Goal: Task Accomplishment & Management: Manage account settings

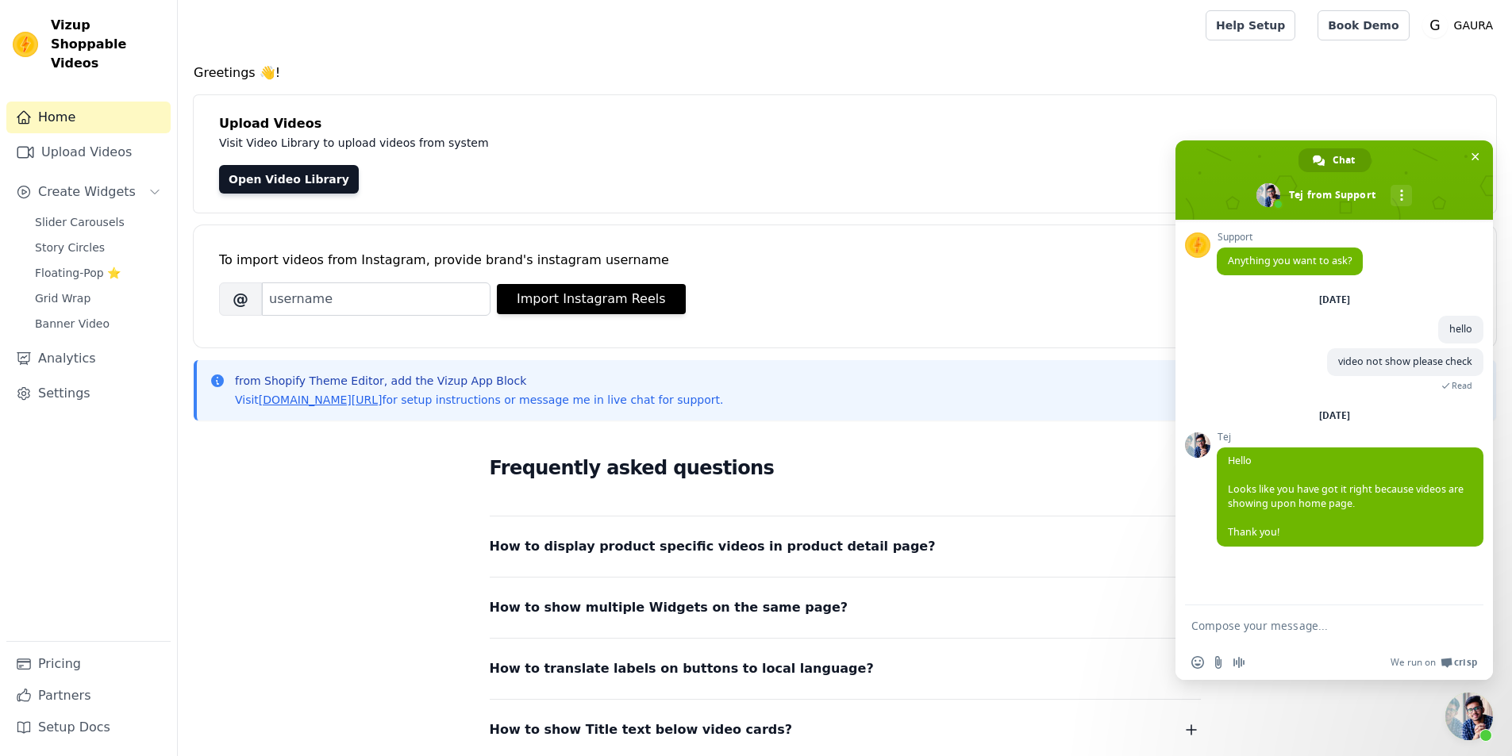
click at [1262, 625] on textarea "Compose your message..." at bounding box center [1318, 626] width 254 height 40
type textarea "hello"
type textarea "video"
click at [262, 173] on link "Open Video Library" at bounding box center [289, 179] width 140 height 29
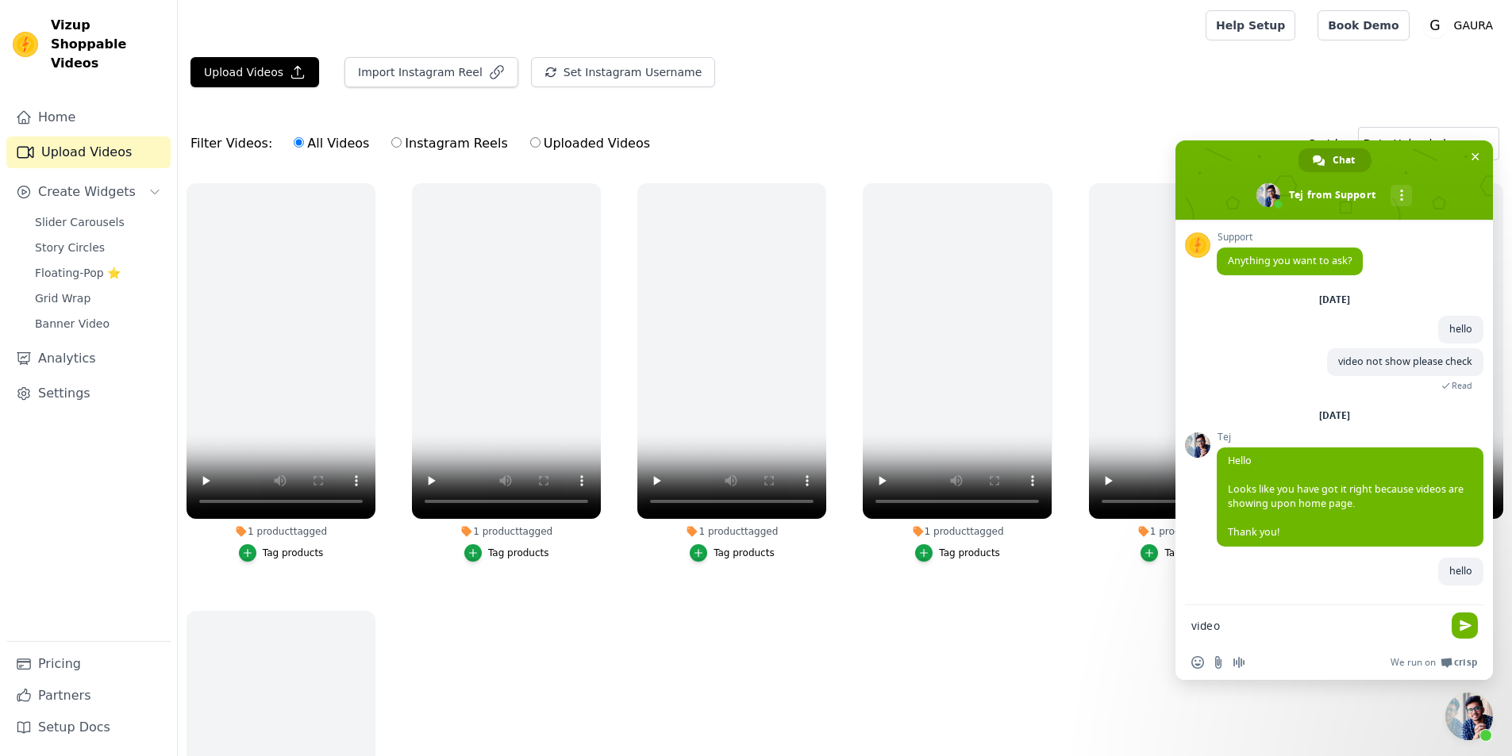
click at [1218, 622] on textarea "video" at bounding box center [1318, 626] width 254 height 40
paste textarea "I am not showing this video on the website"
type textarea "I am not showing this video on the website"
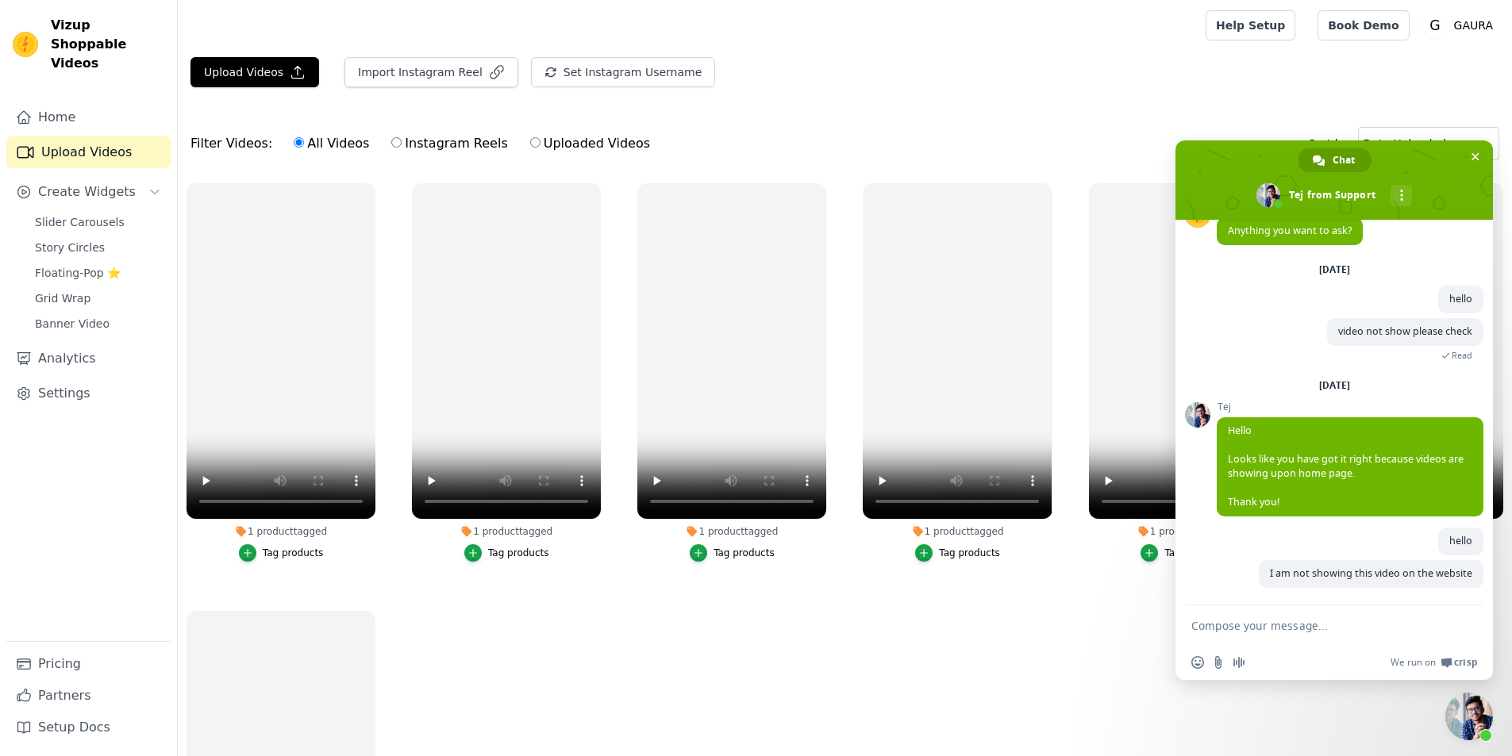
scroll to position [30, 0]
click at [60, 723] on link "Setup Docs" at bounding box center [88, 728] width 164 height 32
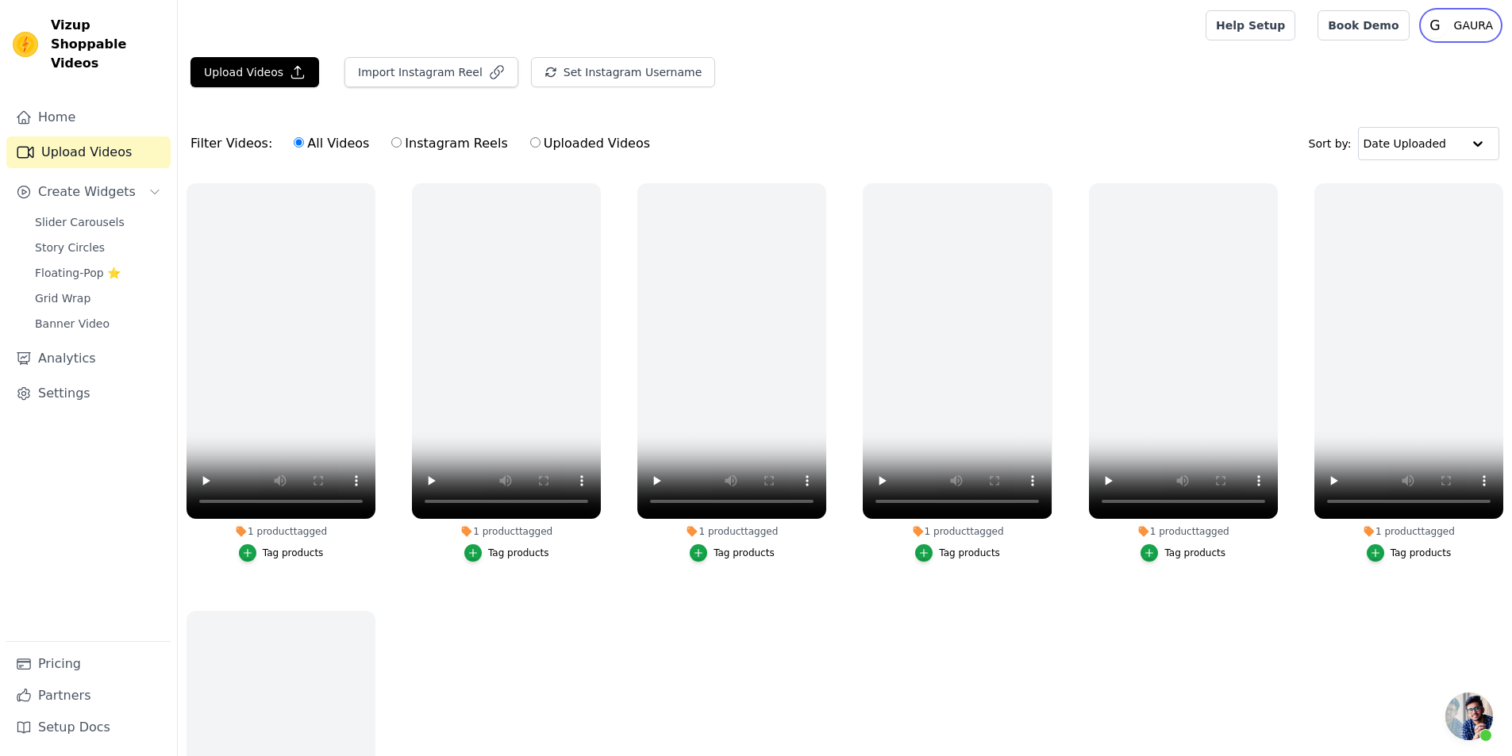
click at [1472, 19] on p "GAURA" at bounding box center [1474, 25] width 52 height 29
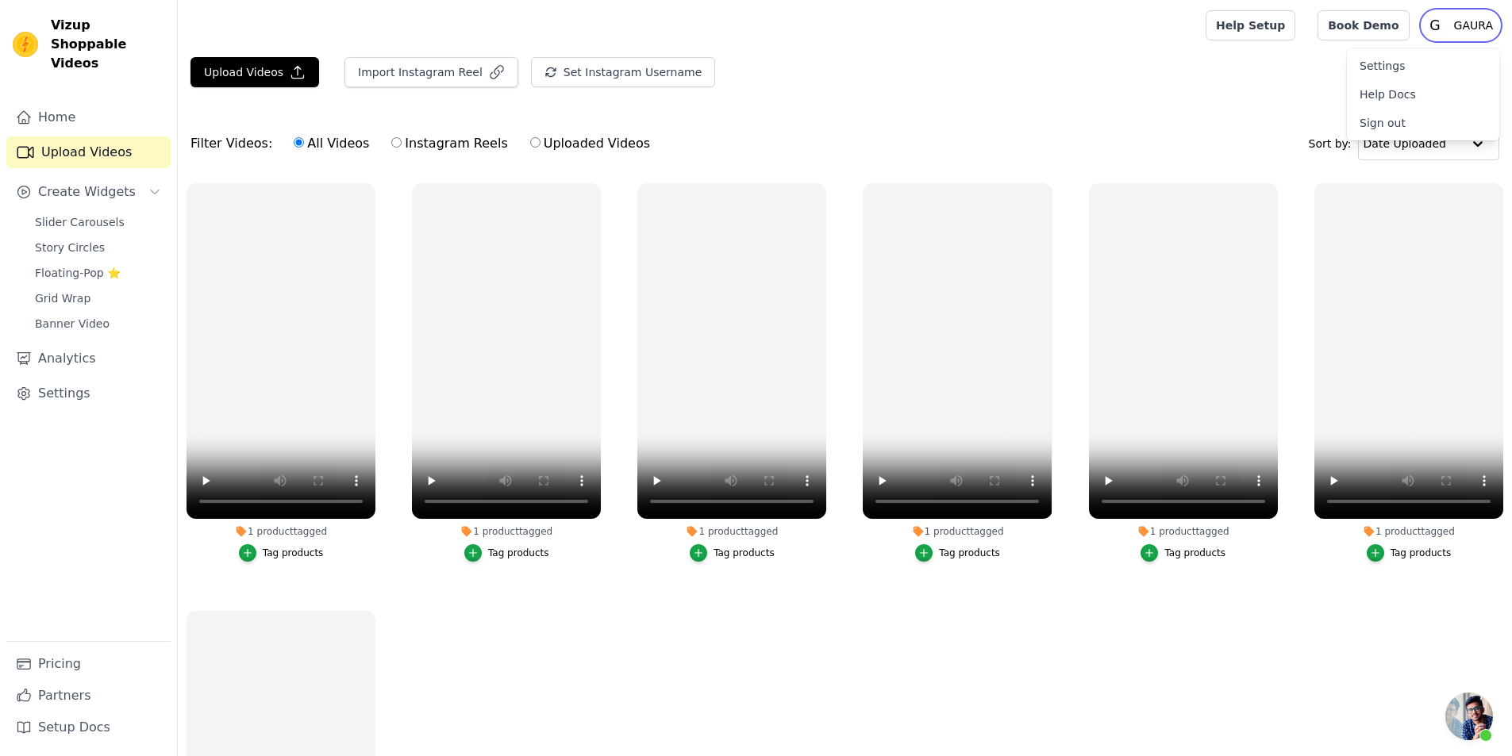
click at [1472, 19] on p "GAURA" at bounding box center [1474, 25] width 52 height 29
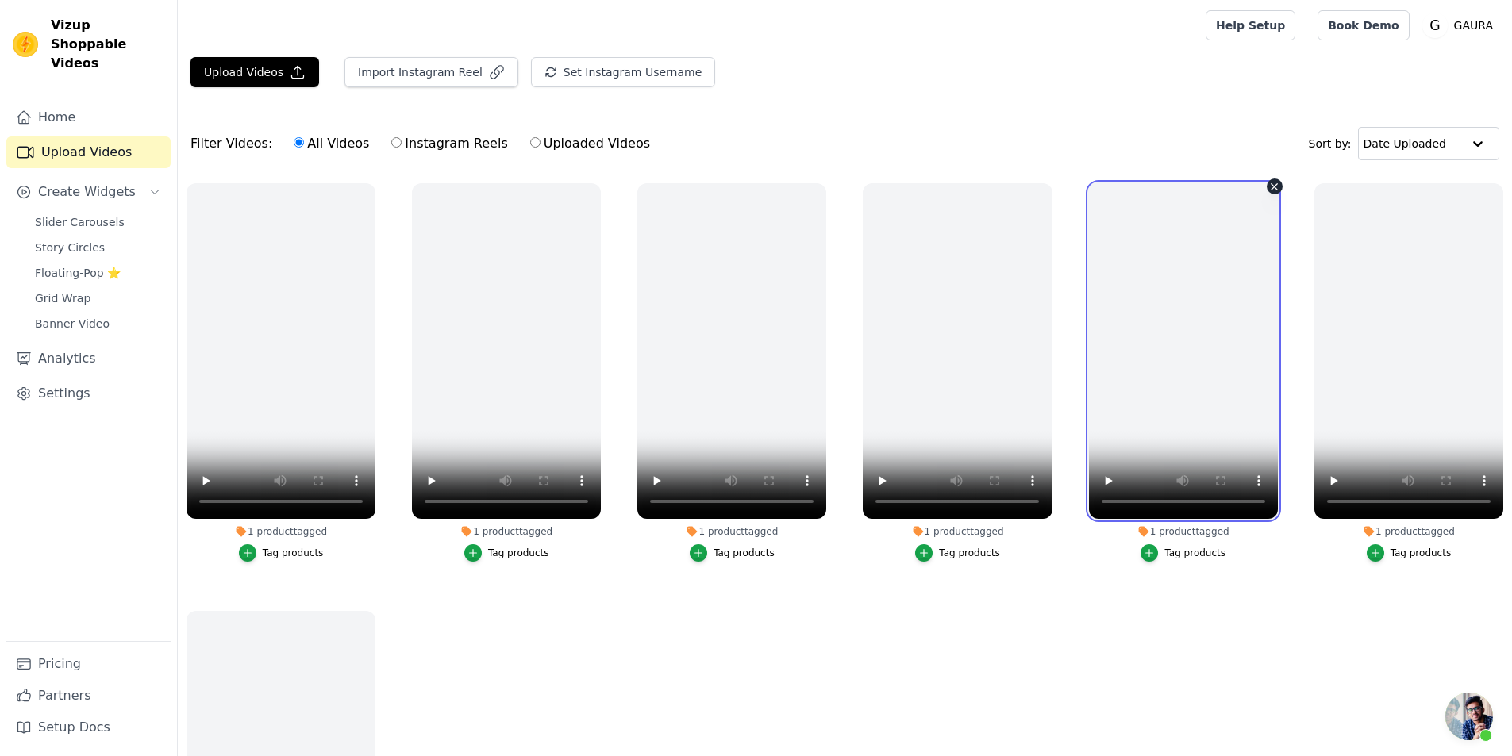
drag, startPoint x: 1210, startPoint y: 373, endPoint x: 1004, endPoint y: 415, distance: 210.6
click at [1019, 412] on ul "1 product tagged Tag products 1 product tagged Tag products 1 product tagged Ta…" at bounding box center [845, 528] width 1334 height 706
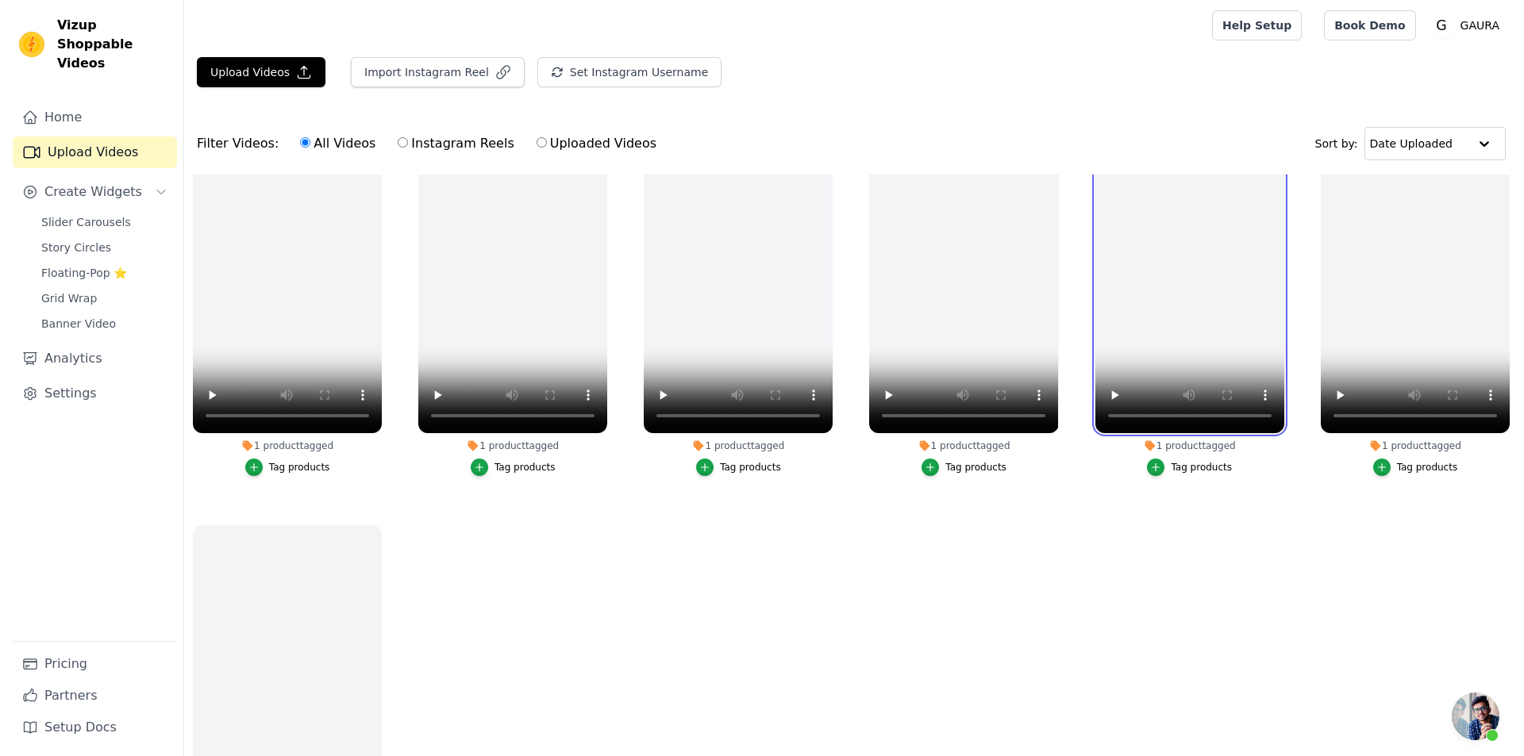
scroll to position [0, 0]
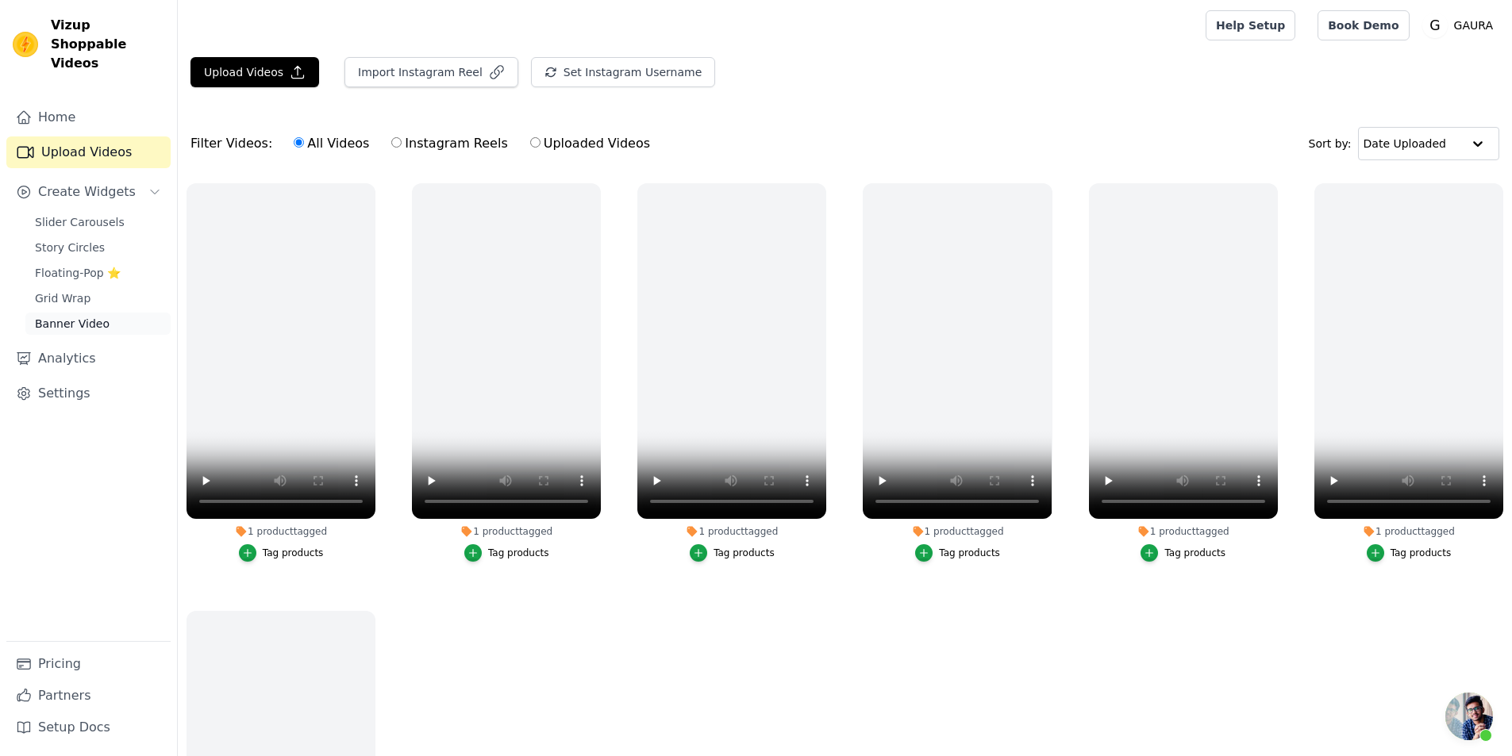
click at [63, 316] on span "Banner Video" at bounding box center [72, 324] width 75 height 16
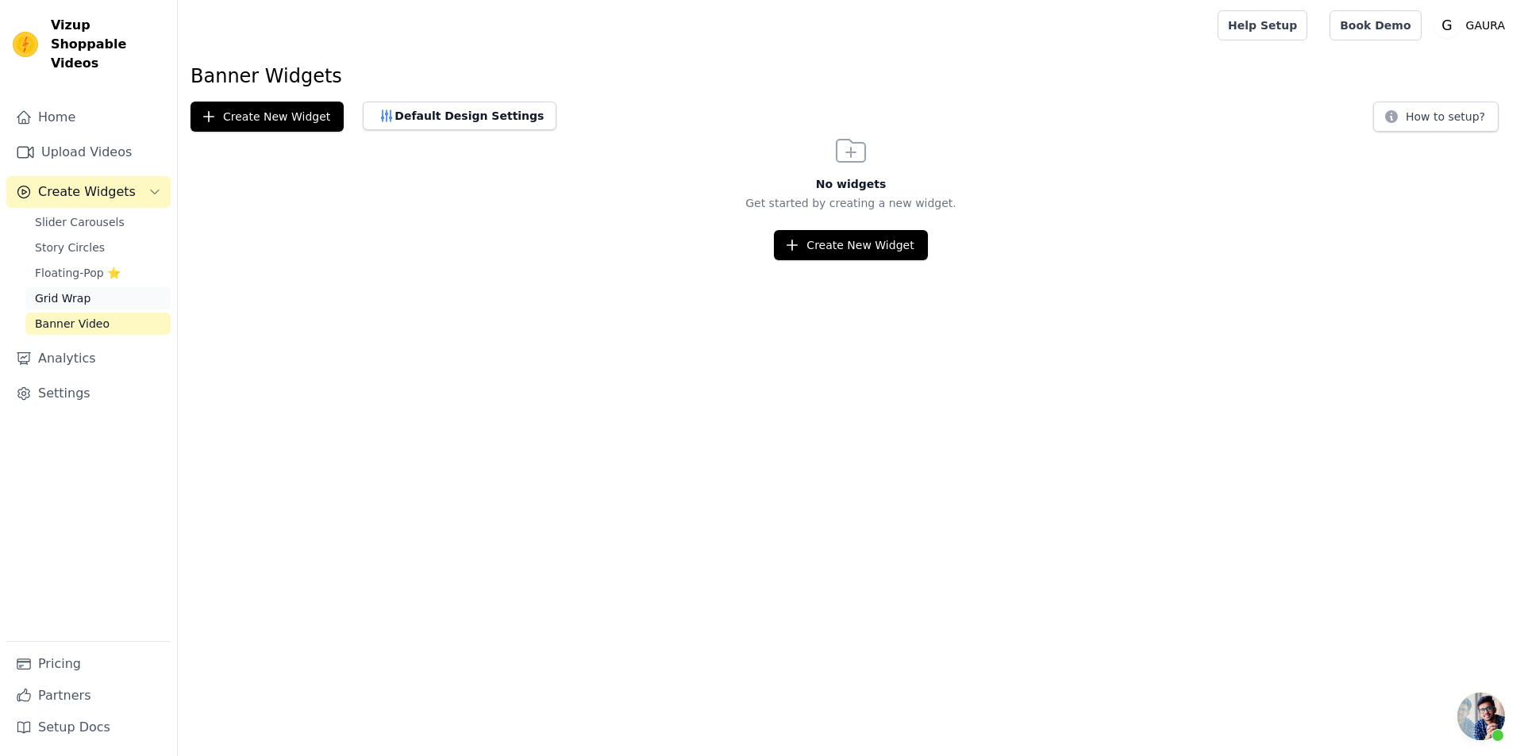
click at [72, 291] on span "Grid Wrap" at bounding box center [63, 299] width 56 height 16
click at [72, 265] on span "Floating-Pop ⭐" at bounding box center [78, 273] width 86 height 16
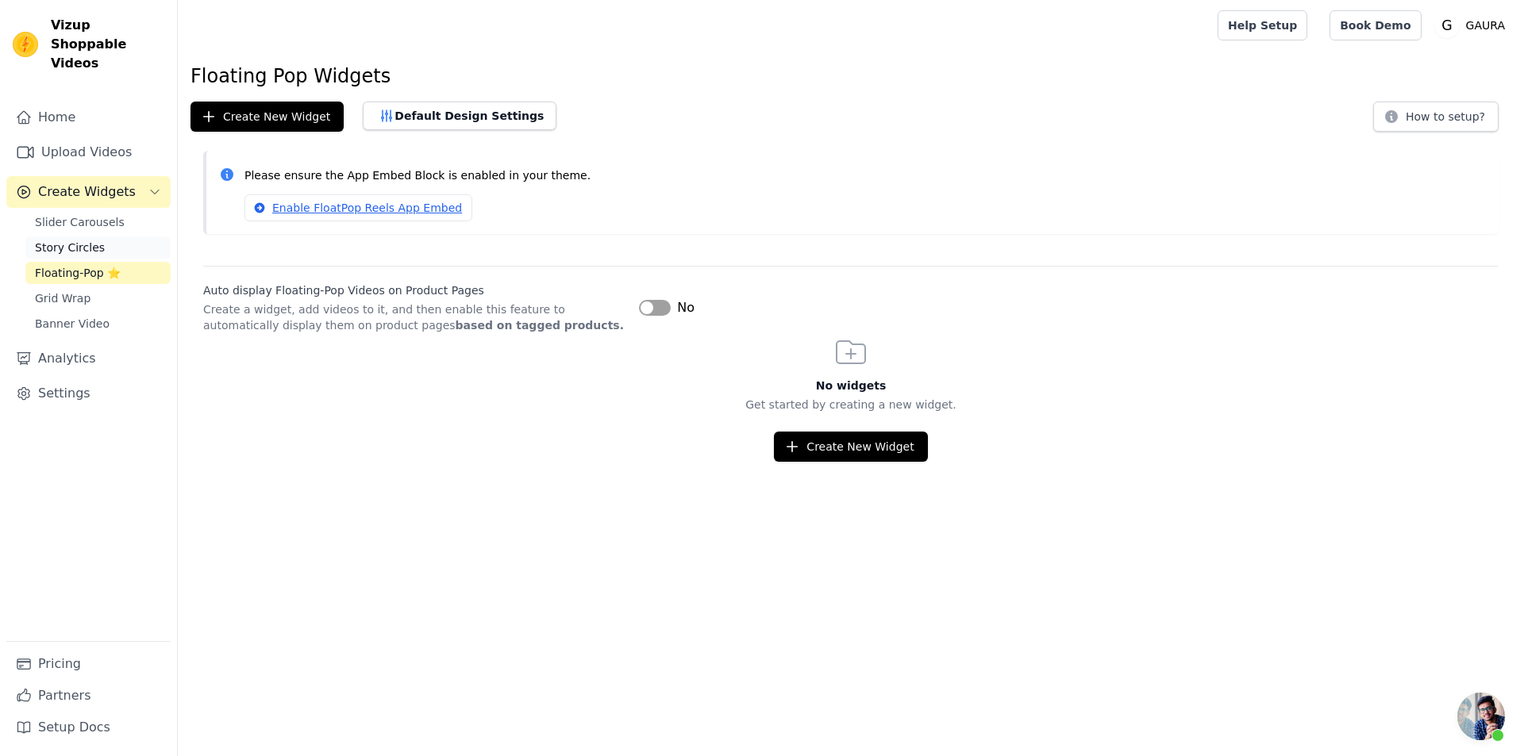
click at [72, 240] on span "Story Circles" at bounding box center [70, 248] width 70 height 16
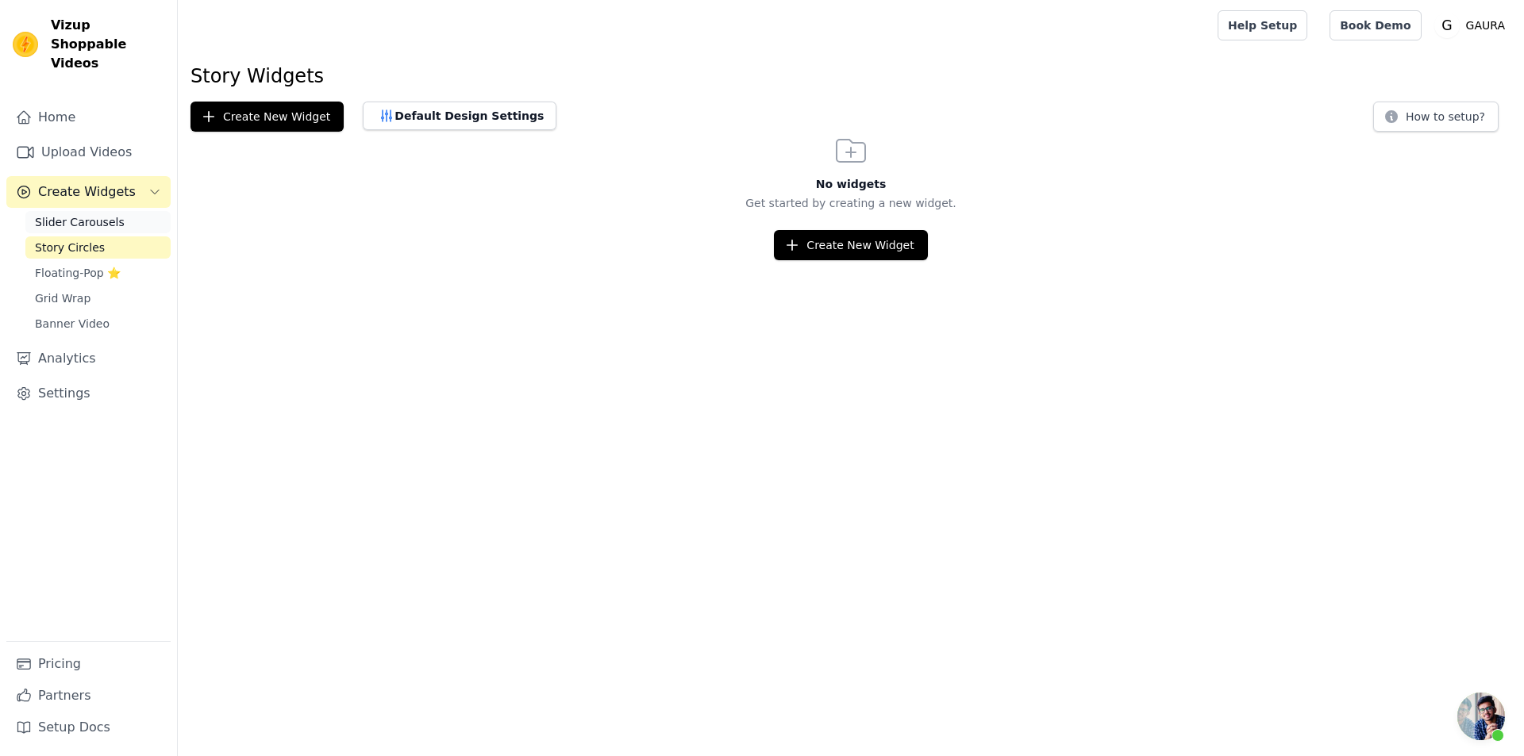
click at [82, 214] on span "Slider Carousels" at bounding box center [80, 222] width 90 height 16
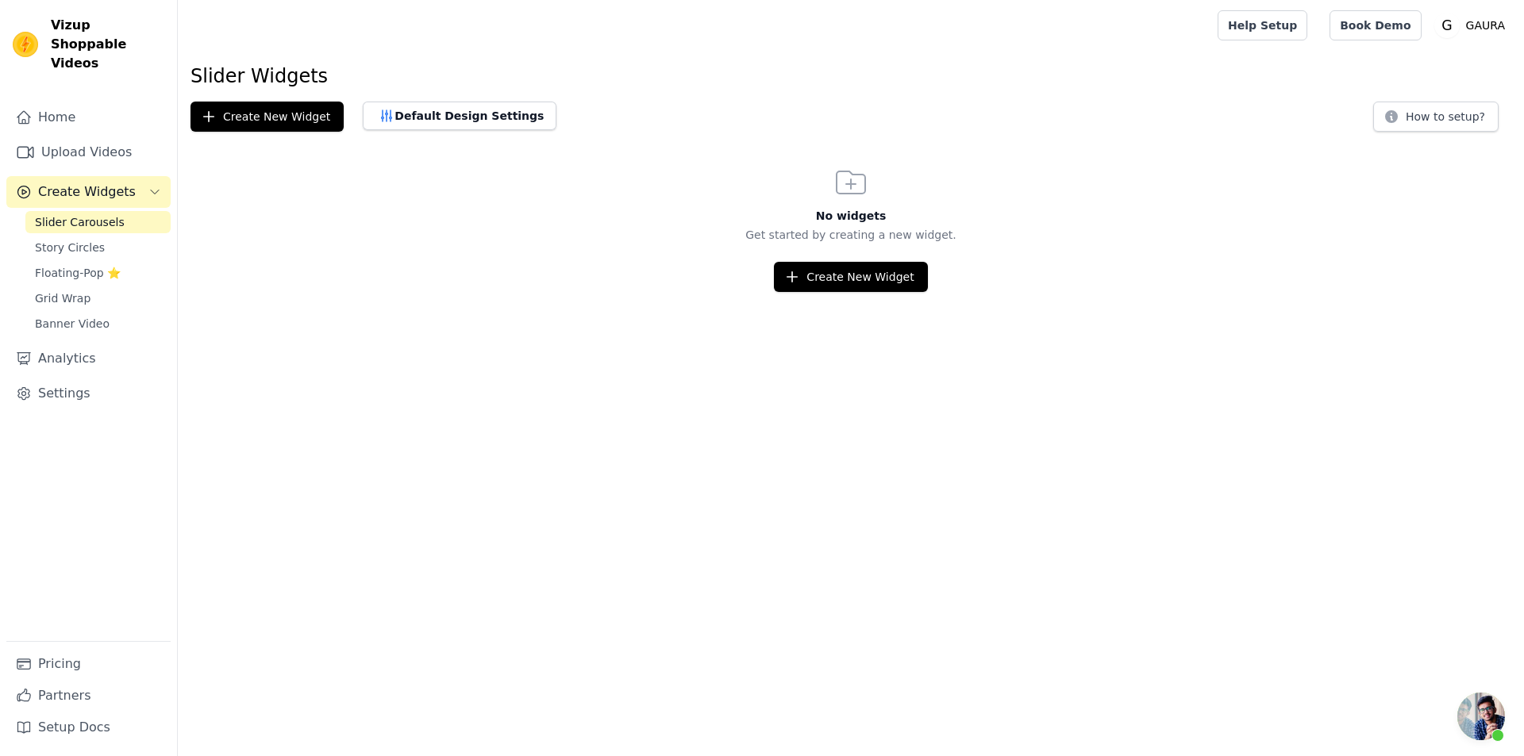
click at [90, 183] on span "Create Widgets" at bounding box center [87, 192] width 98 height 19
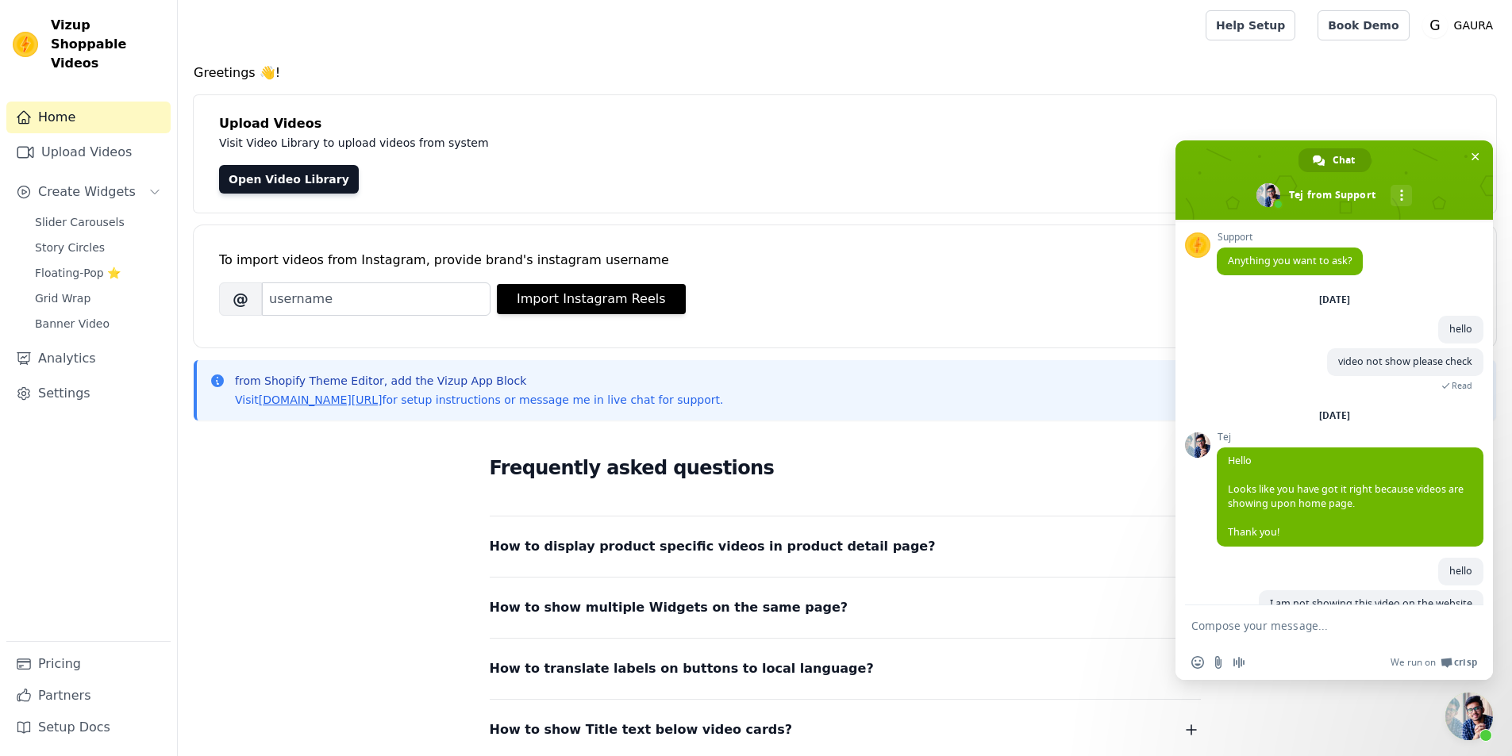
scroll to position [30, 0]
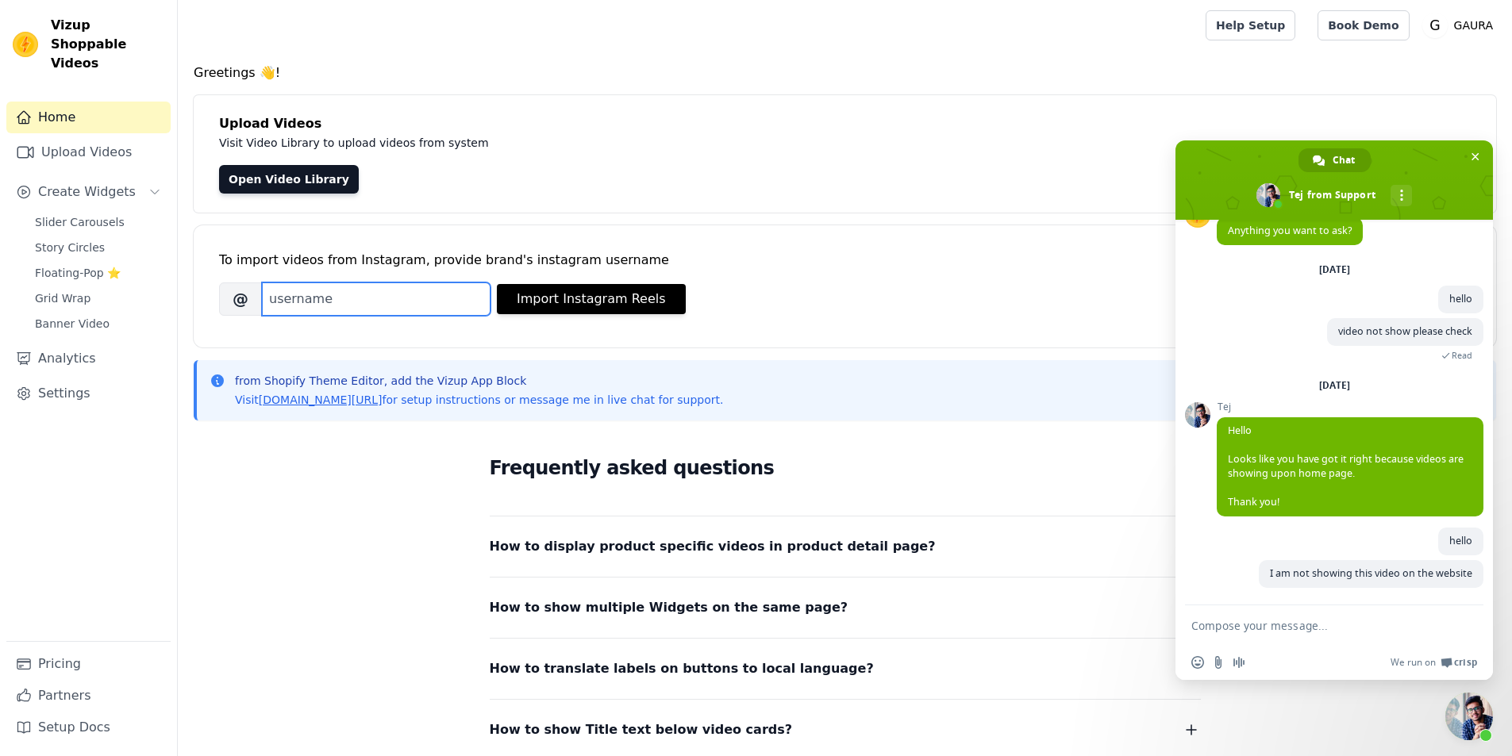
click at [349, 291] on input "Brand's Instagram Username" at bounding box center [376, 299] width 229 height 33
click at [631, 233] on div "To import videos from Instagram, provide brand's instagram username Brand's Ins…" at bounding box center [845, 273] width 1252 height 97
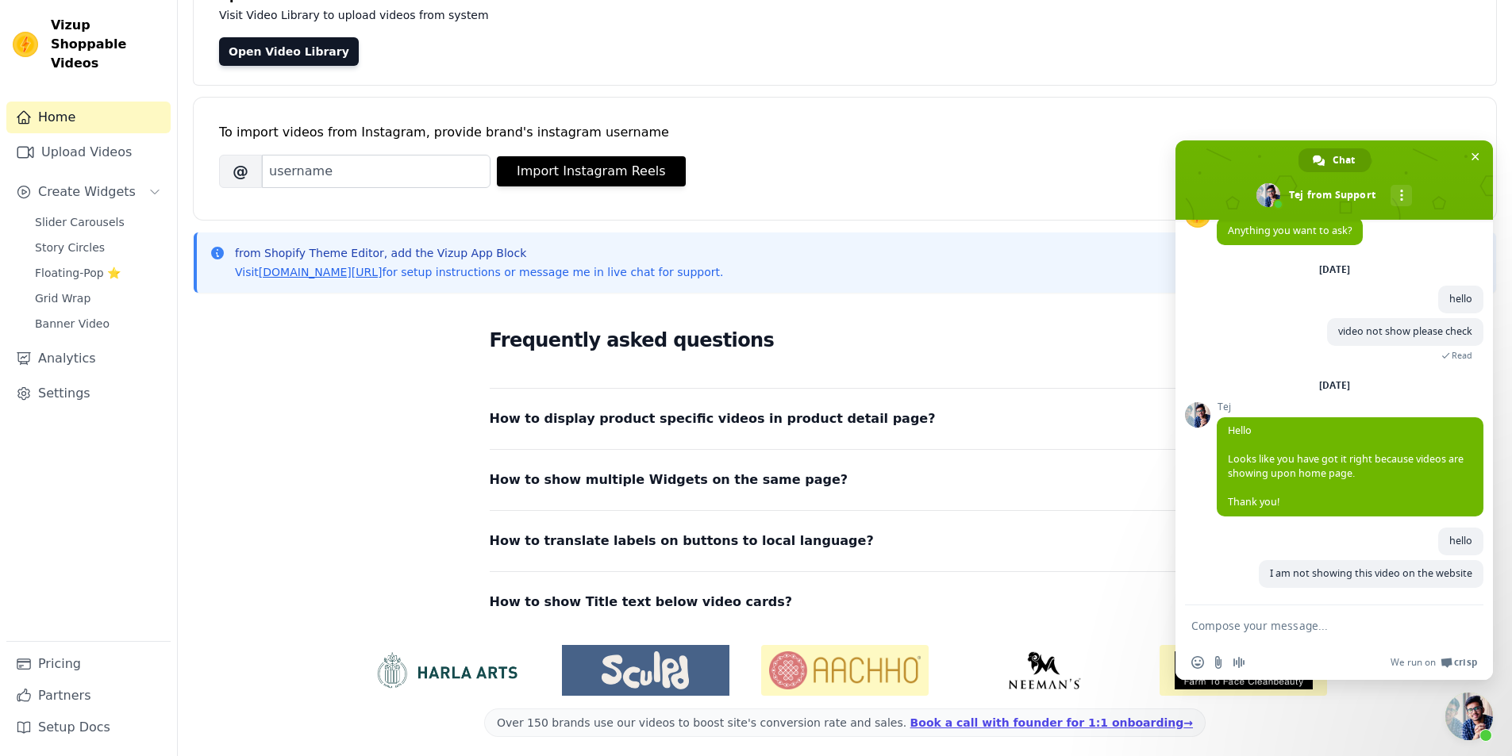
scroll to position [134, 0]
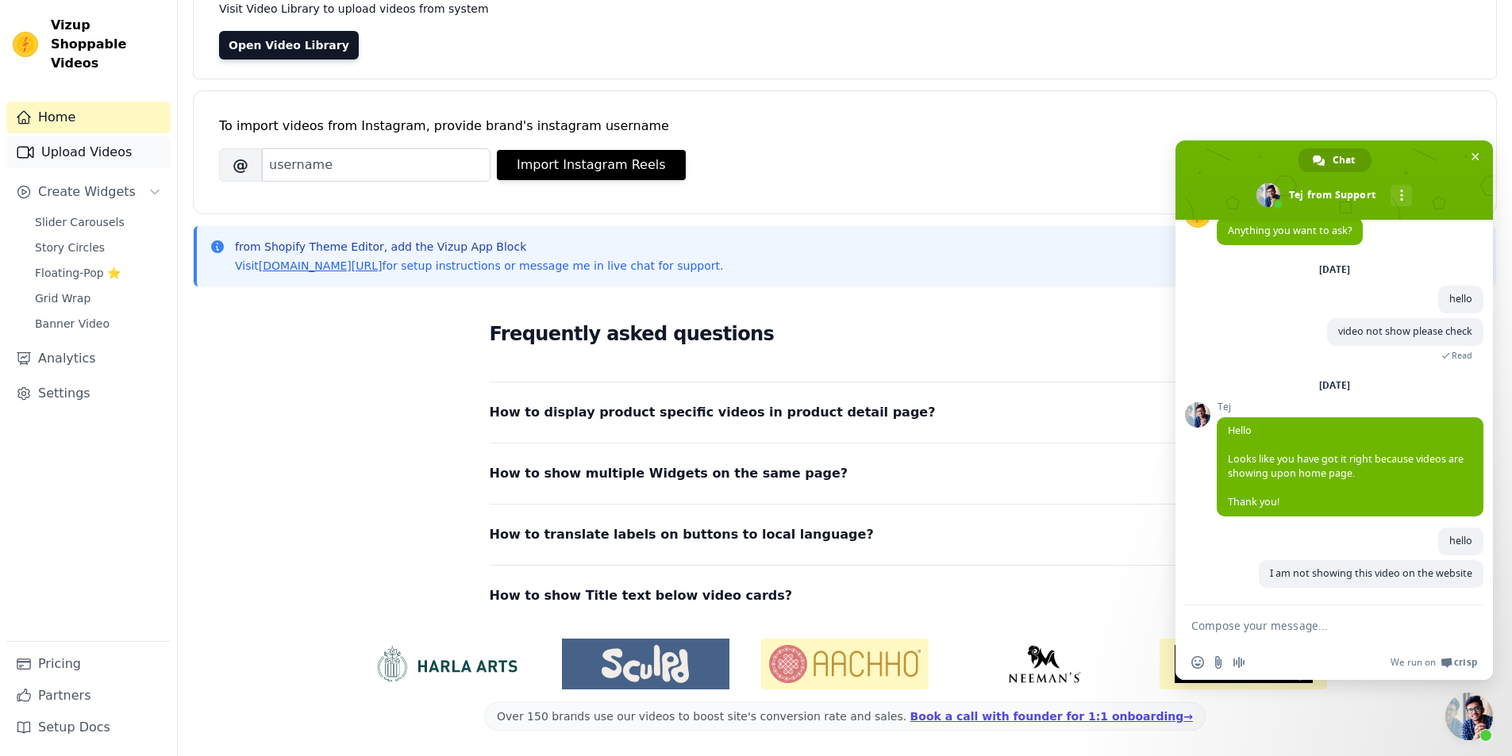
click at [74, 137] on link "Upload Videos" at bounding box center [88, 153] width 164 height 32
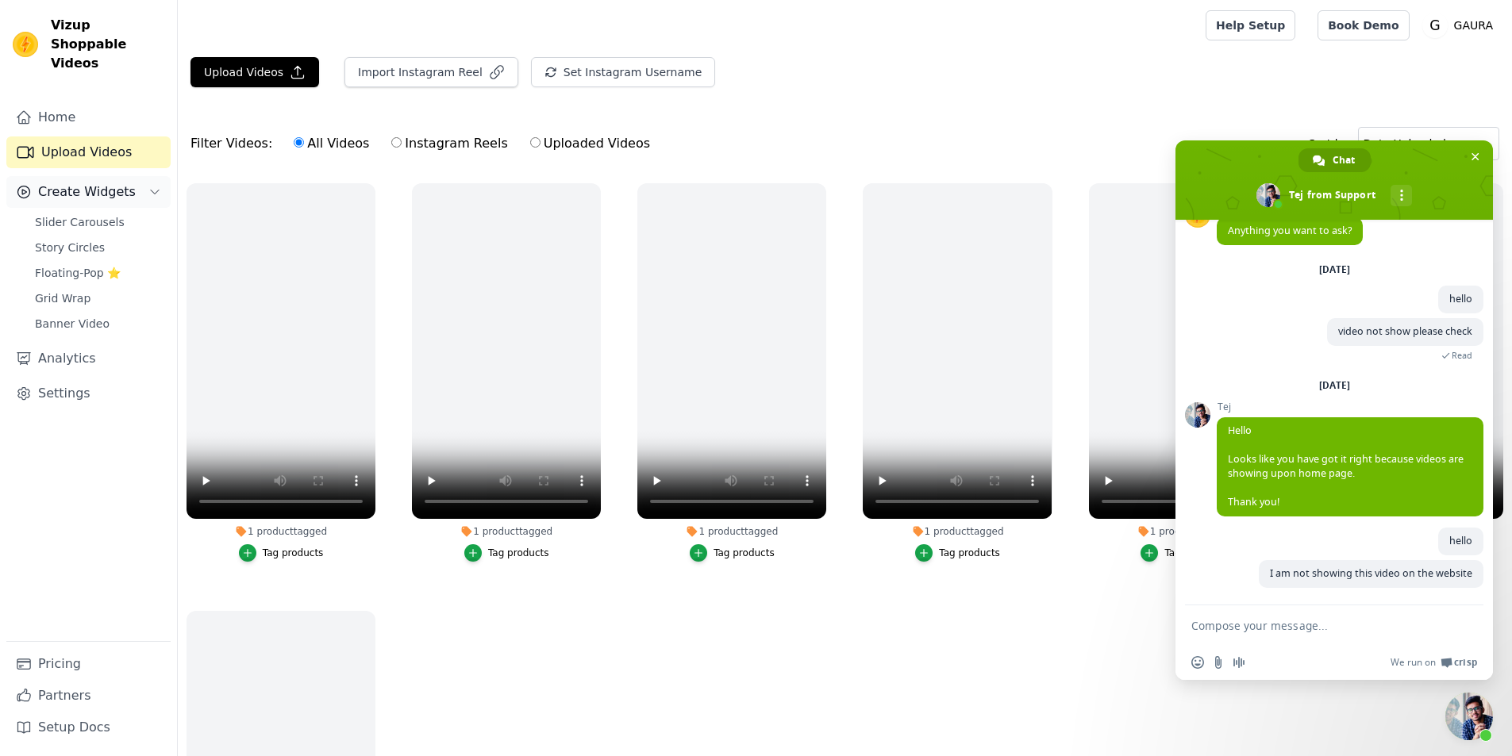
click at [109, 183] on span "Create Widgets" at bounding box center [87, 192] width 98 height 19
click at [1471, 702] on span "Close chat" at bounding box center [1469, 717] width 48 height 48
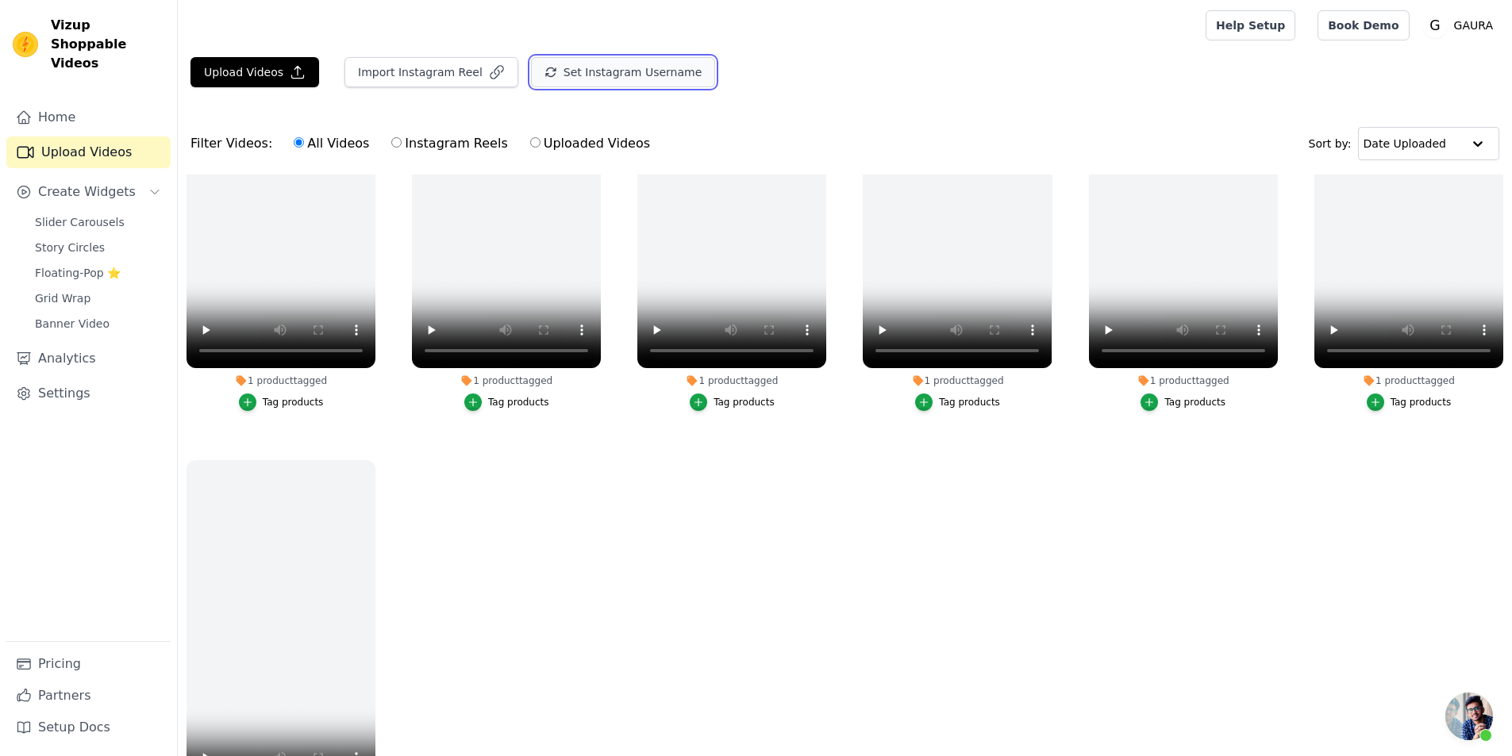
click at [584, 71] on button "Set Instagram Username" at bounding box center [623, 72] width 184 height 30
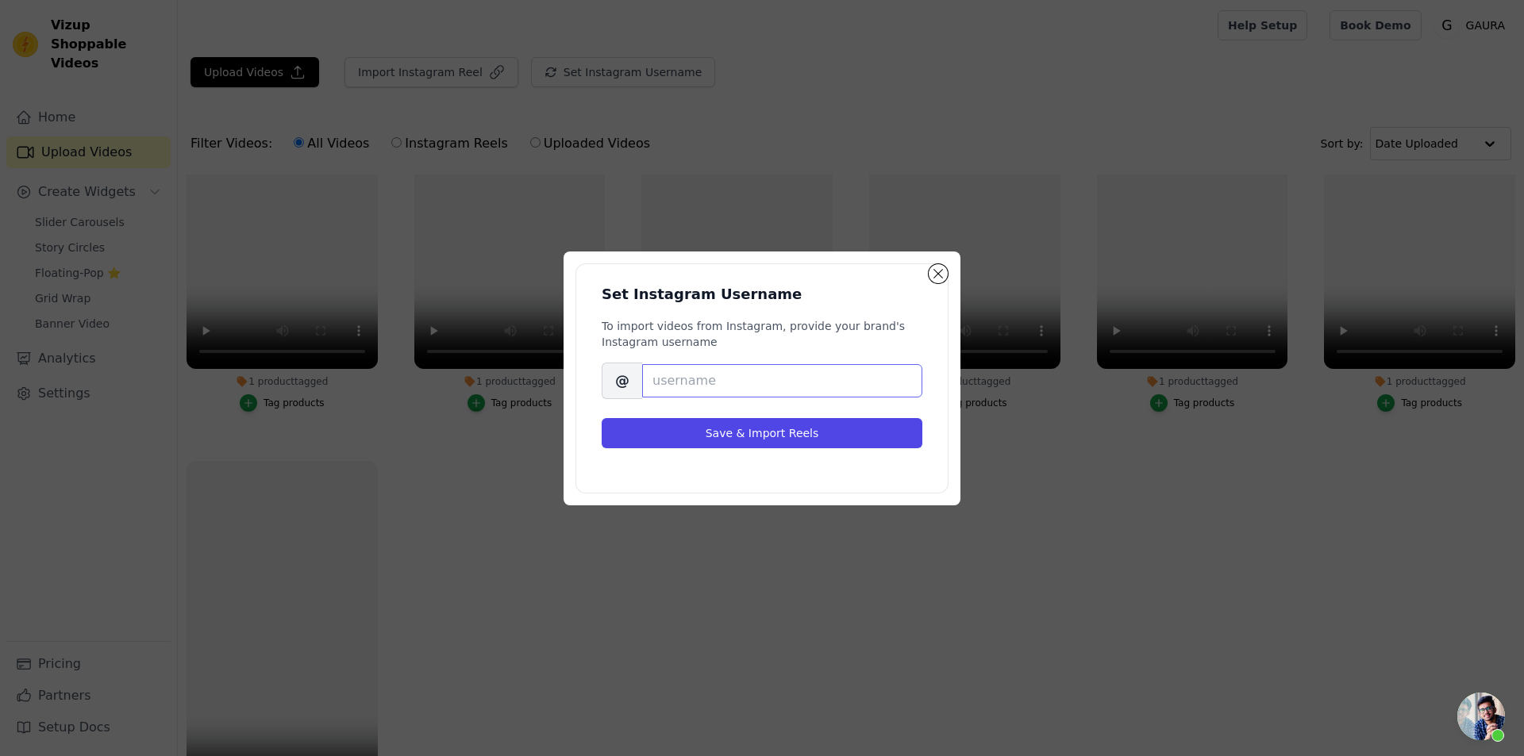
click at [688, 377] on input "Brand's Instagram Username" at bounding box center [782, 380] width 280 height 33
click at [933, 278] on button "Close modal" at bounding box center [938, 273] width 19 height 19
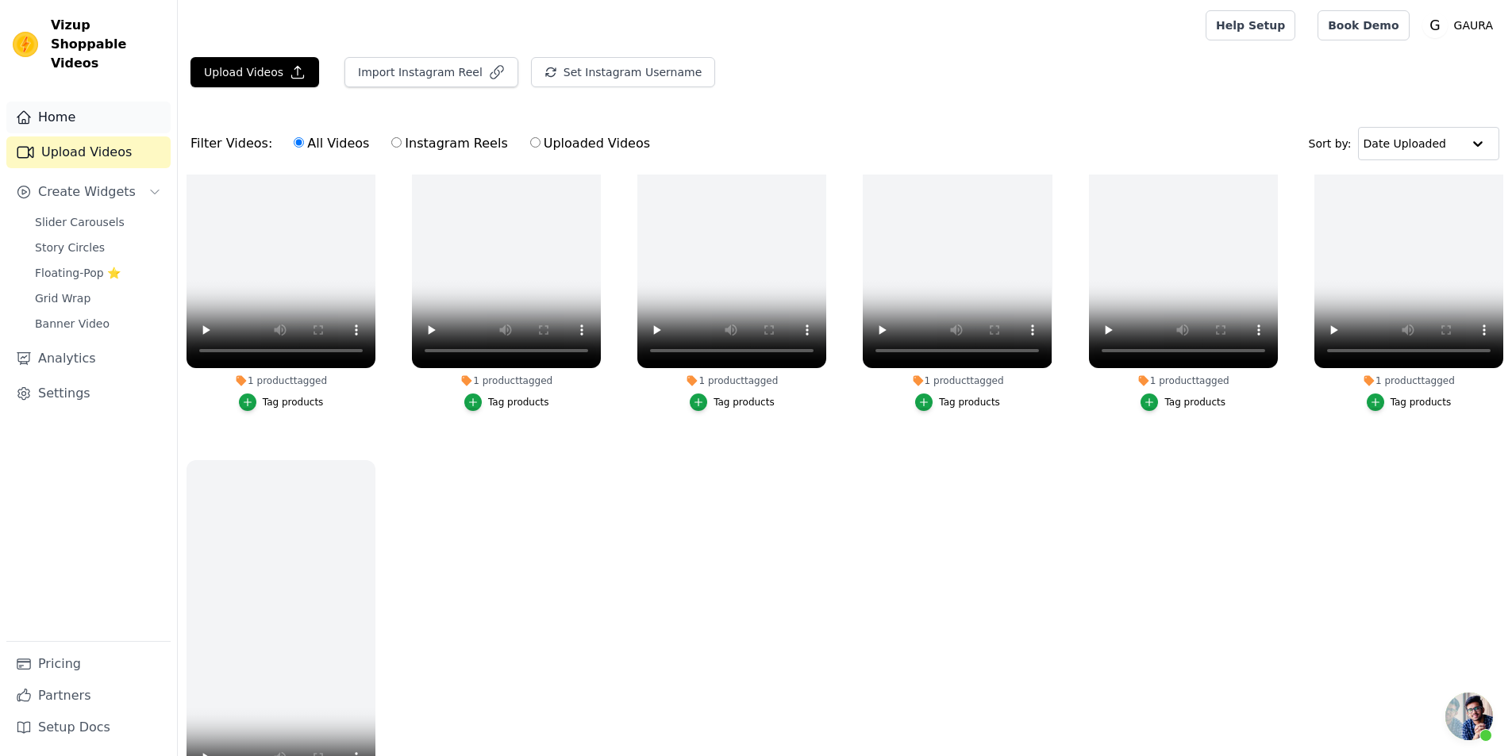
click at [78, 110] on link "Home" at bounding box center [88, 118] width 164 height 32
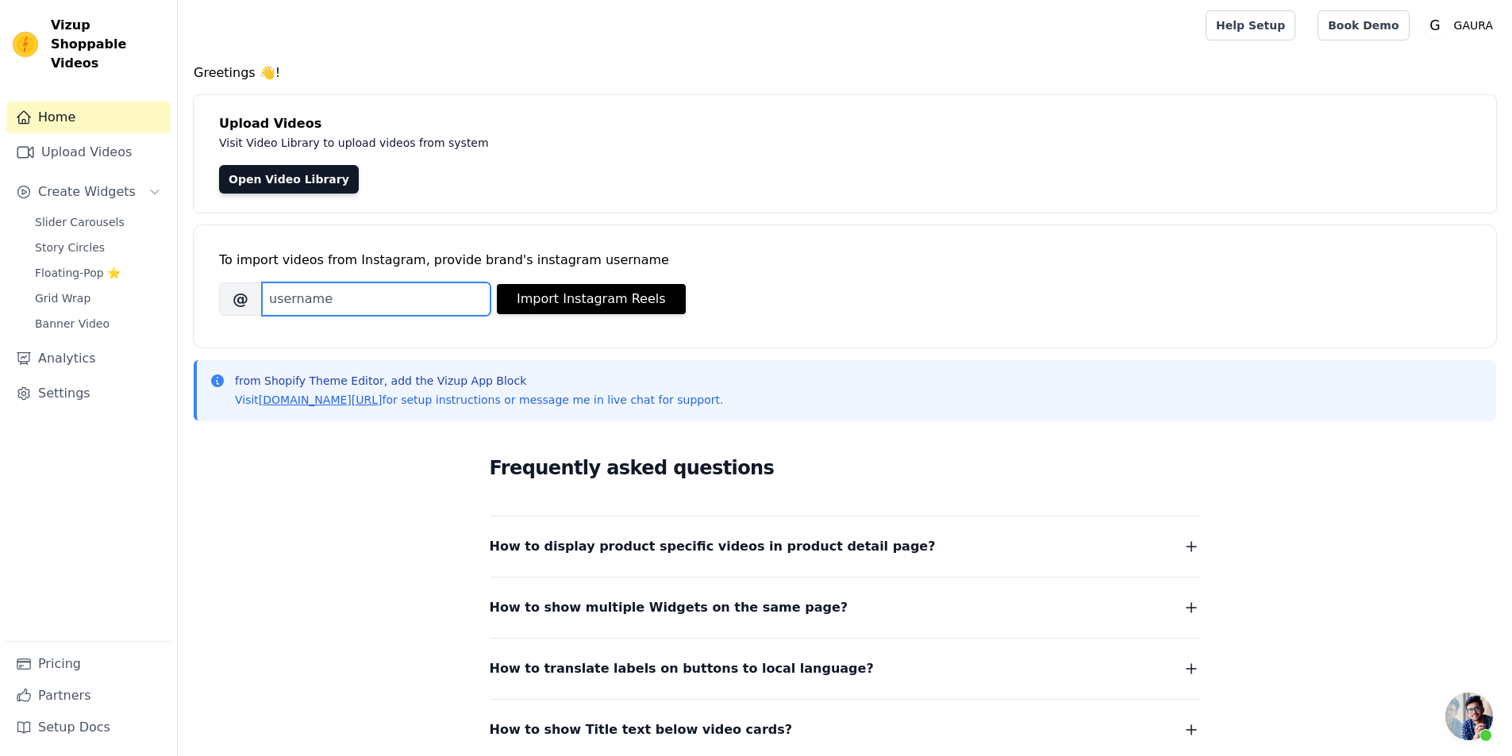
click at [313, 301] on input "Brand's Instagram Username" at bounding box center [376, 299] width 229 height 33
click at [258, 601] on div "Frequently asked questions How to display product specific videos in product de…" at bounding box center [845, 596] width 1303 height 327
click at [326, 309] on input "Brand's Instagram Username" at bounding box center [376, 299] width 229 height 33
click at [531, 210] on div "Upload Videos Visit Video Library to upload videos from system Open Video Libra…" at bounding box center [845, 153] width 1303 height 117
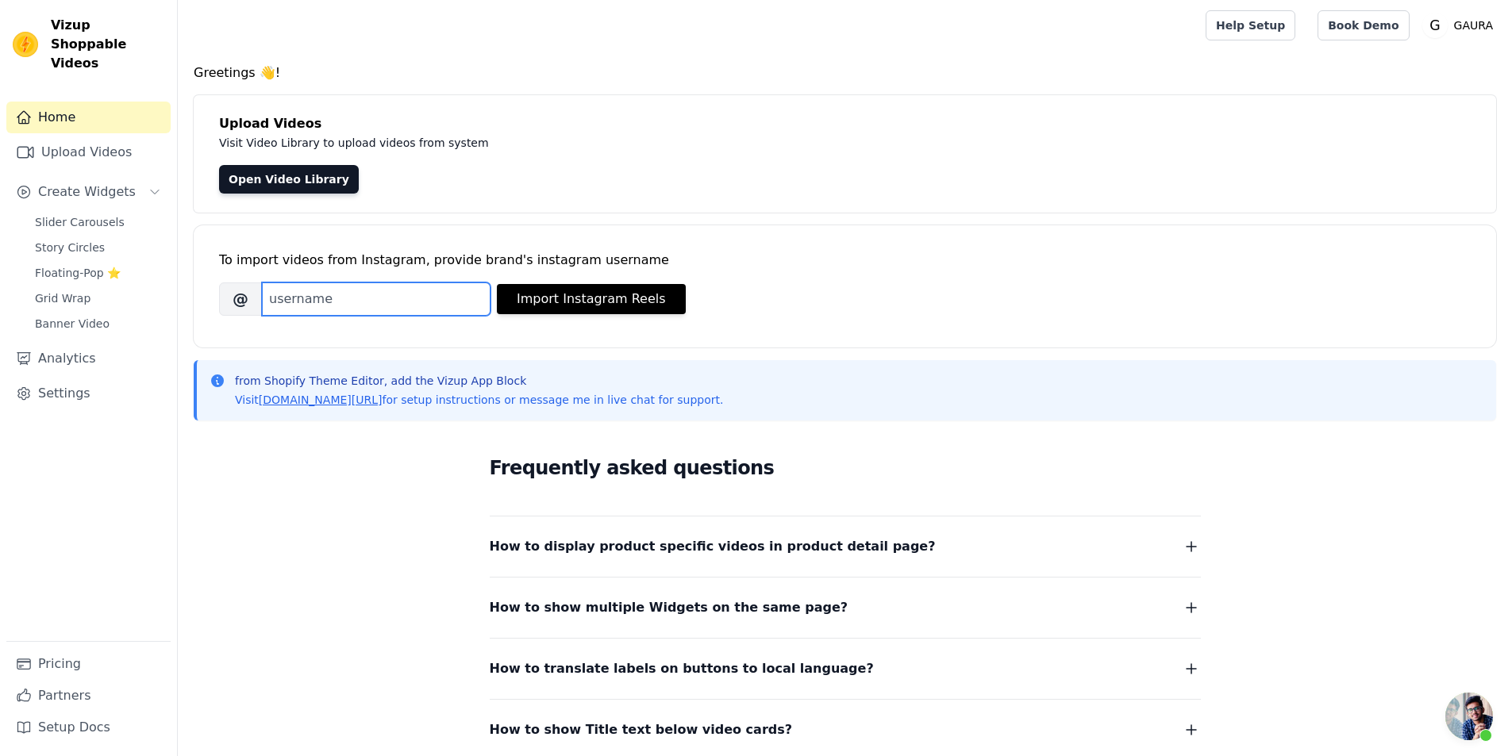
click at [337, 302] on input "Brand's Instagram Username" at bounding box center [376, 299] width 229 height 33
click at [96, 137] on link "Upload Videos" at bounding box center [88, 153] width 164 height 32
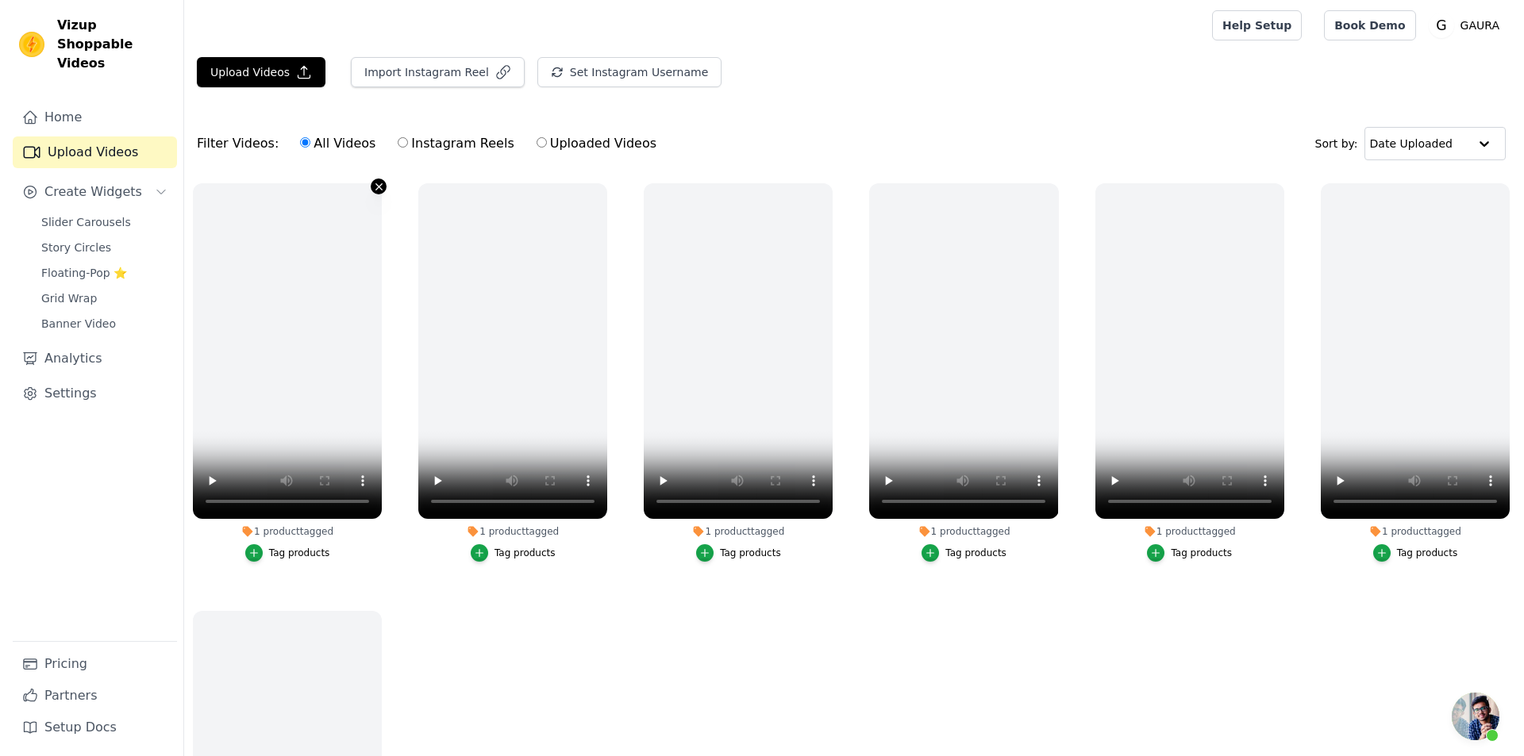
scroll to position [30, 0]
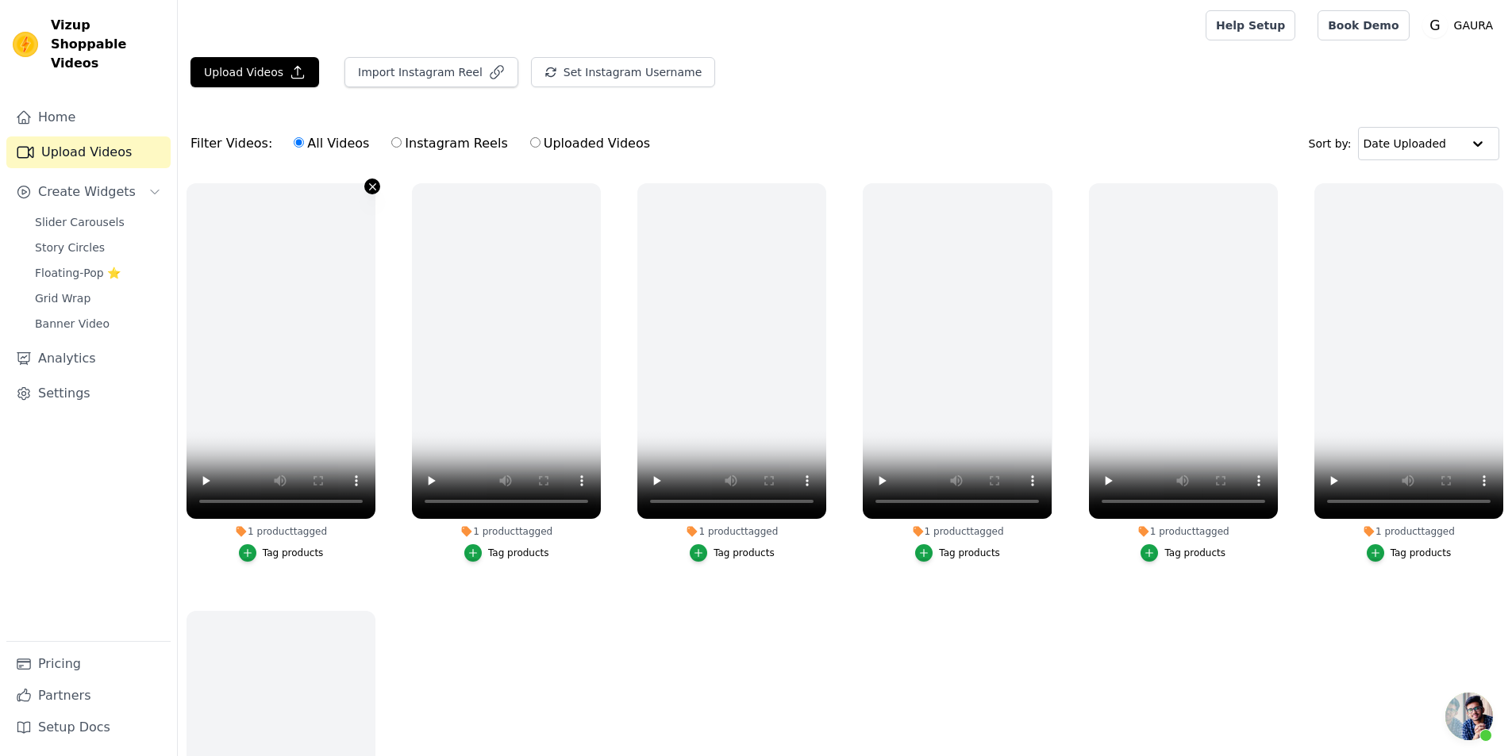
click at [371, 184] on icon "button" at bounding box center [373, 187] width 12 height 12
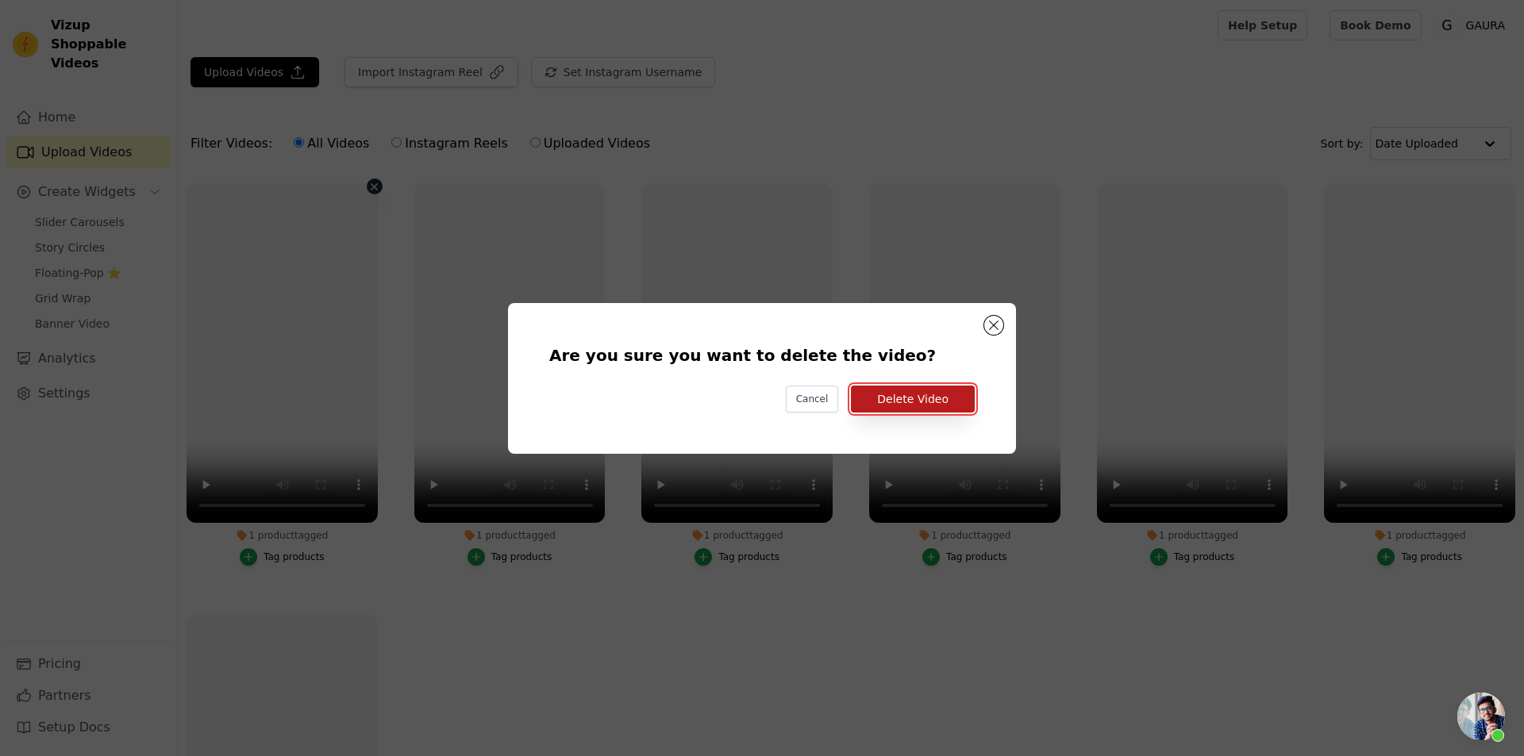
click at [922, 406] on button "Delete Video" at bounding box center [913, 399] width 124 height 27
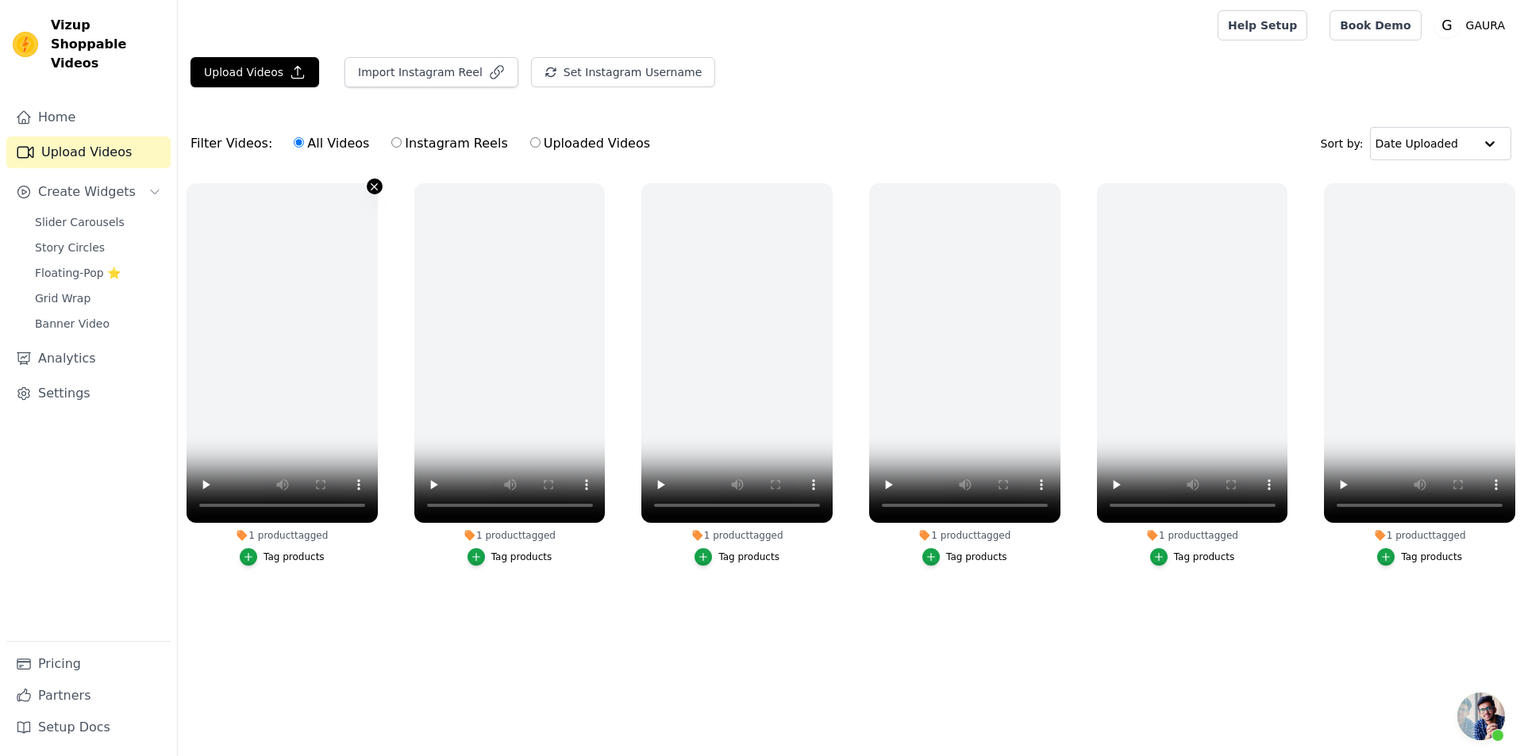
click at [369, 190] on icon "button" at bounding box center [374, 187] width 12 height 12
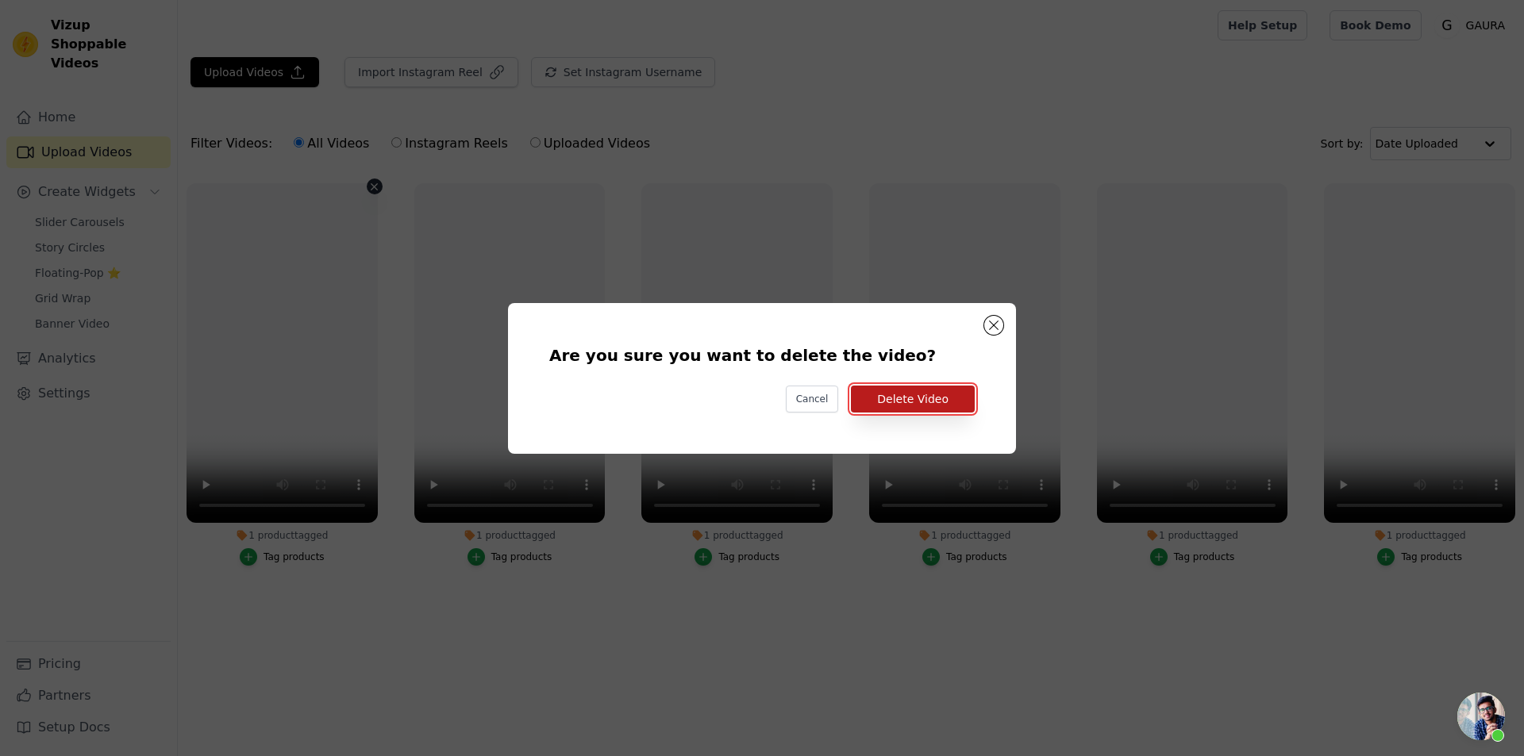
click at [907, 399] on button "Delete Video" at bounding box center [913, 399] width 124 height 27
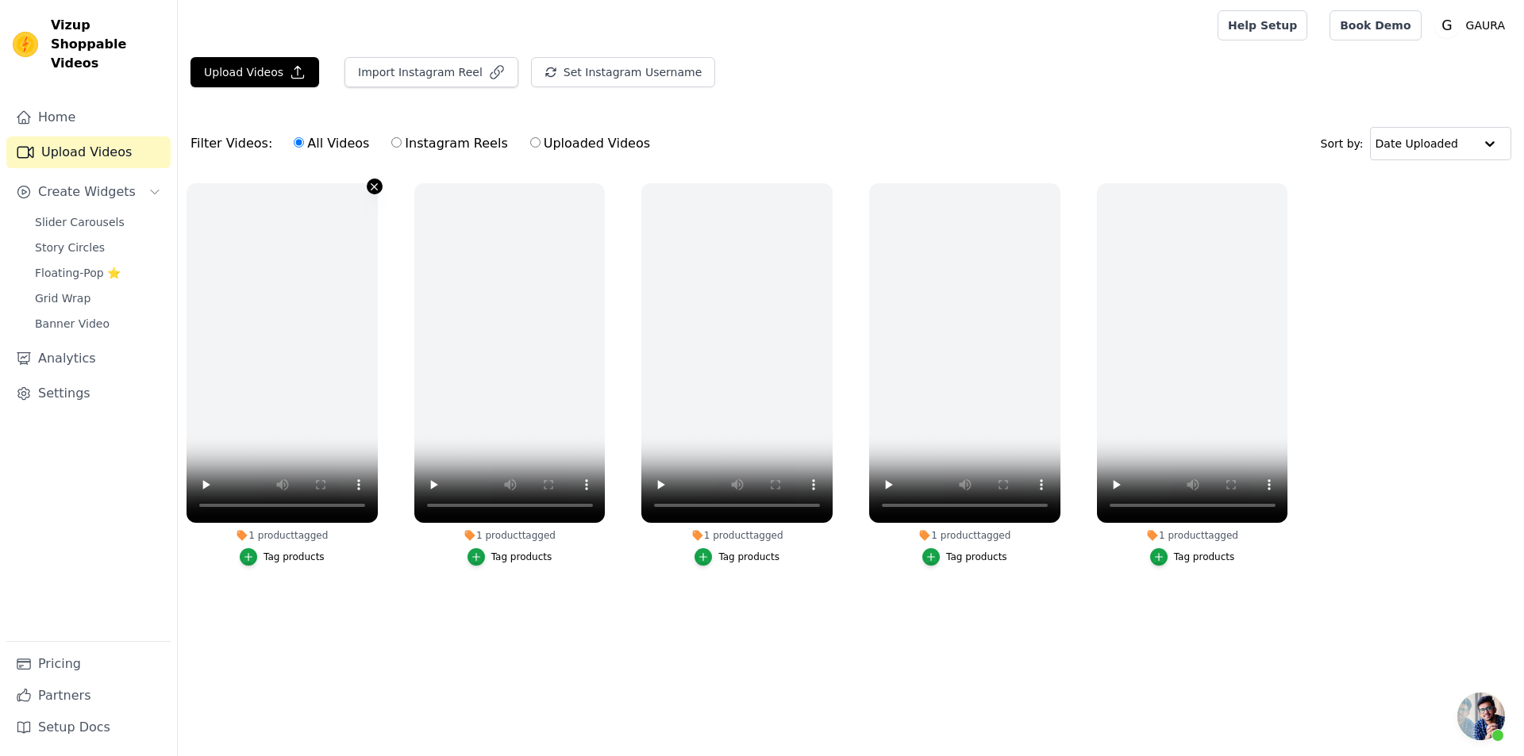
click at [375, 186] on icon "button" at bounding box center [374, 186] width 6 height 6
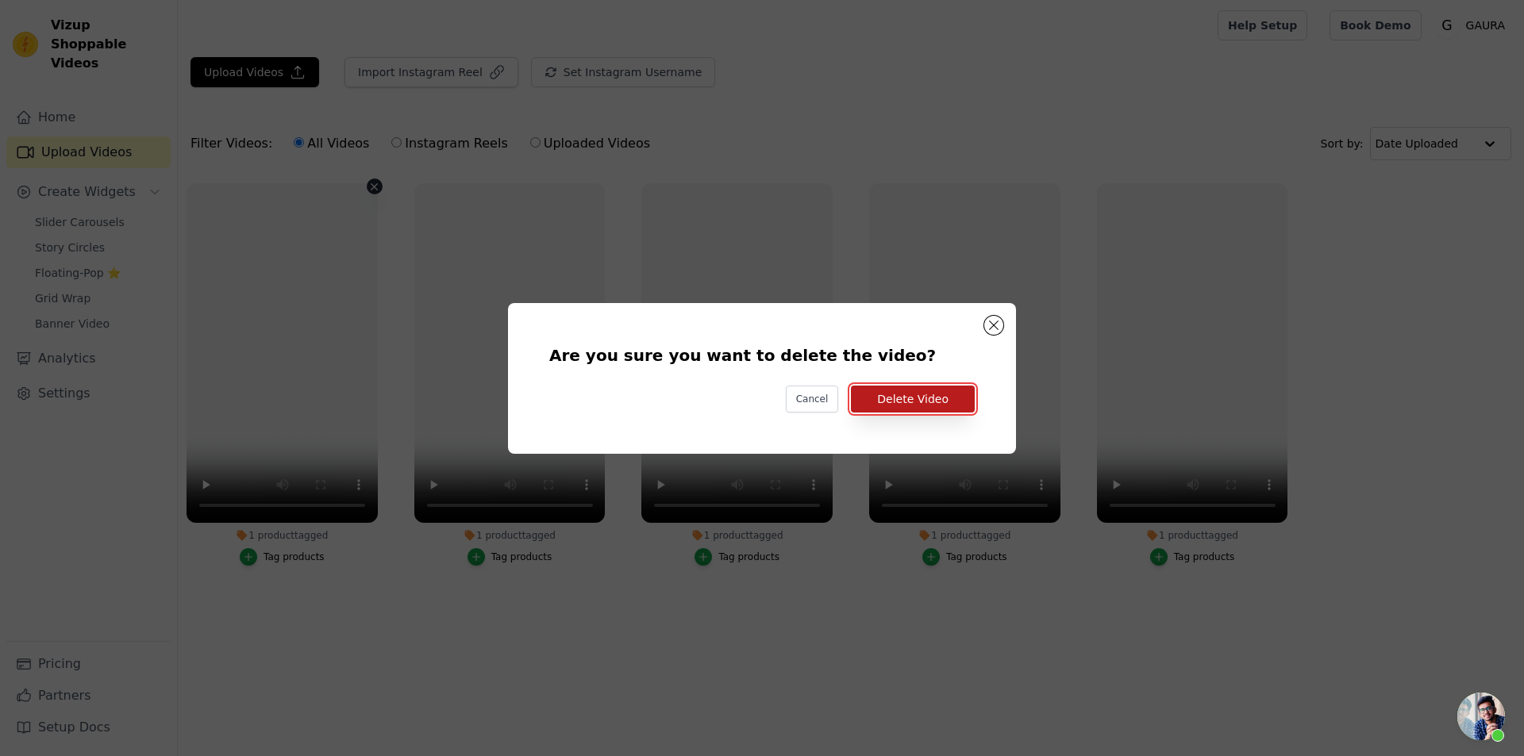
click at [913, 410] on button "Delete Video" at bounding box center [913, 399] width 124 height 27
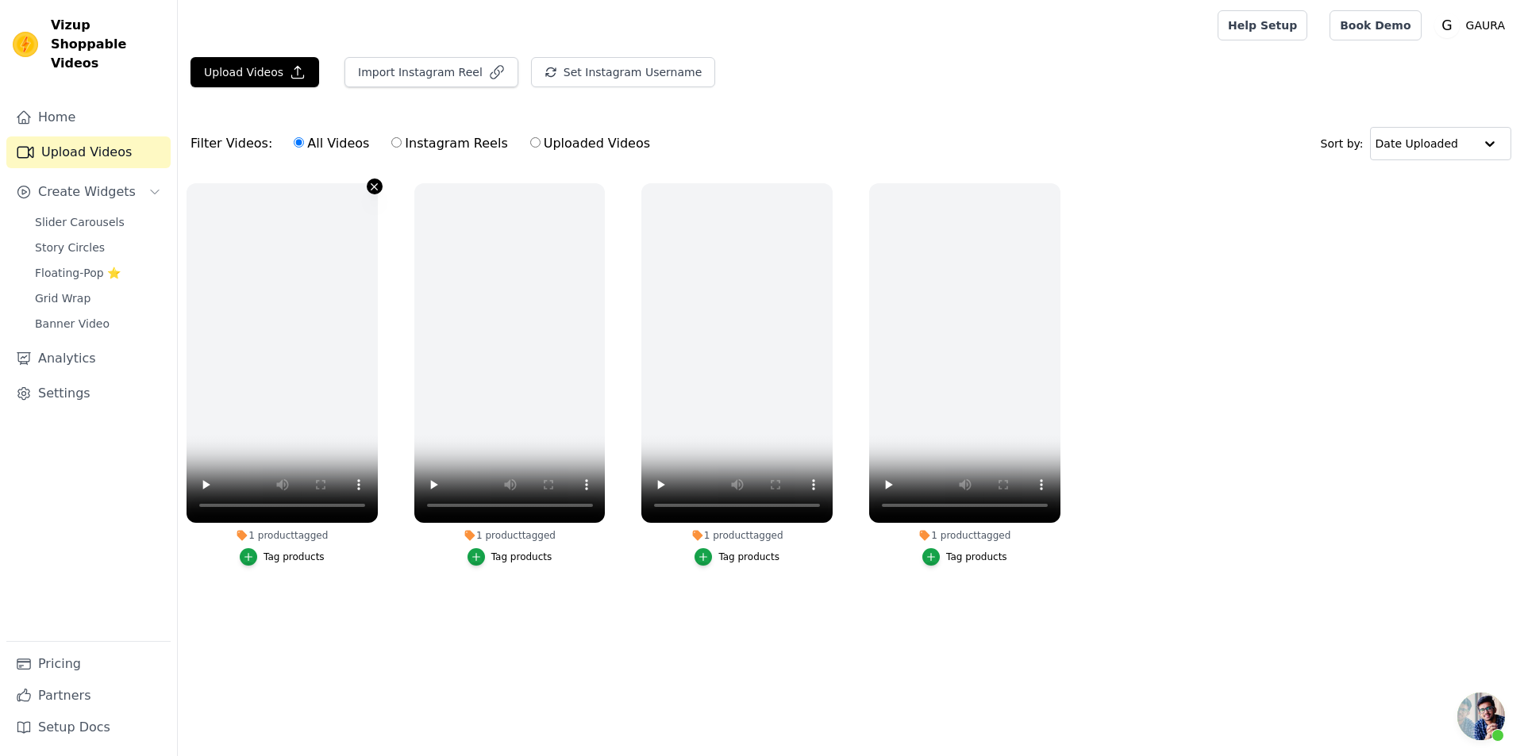
click at [377, 187] on icon "button" at bounding box center [374, 187] width 12 height 12
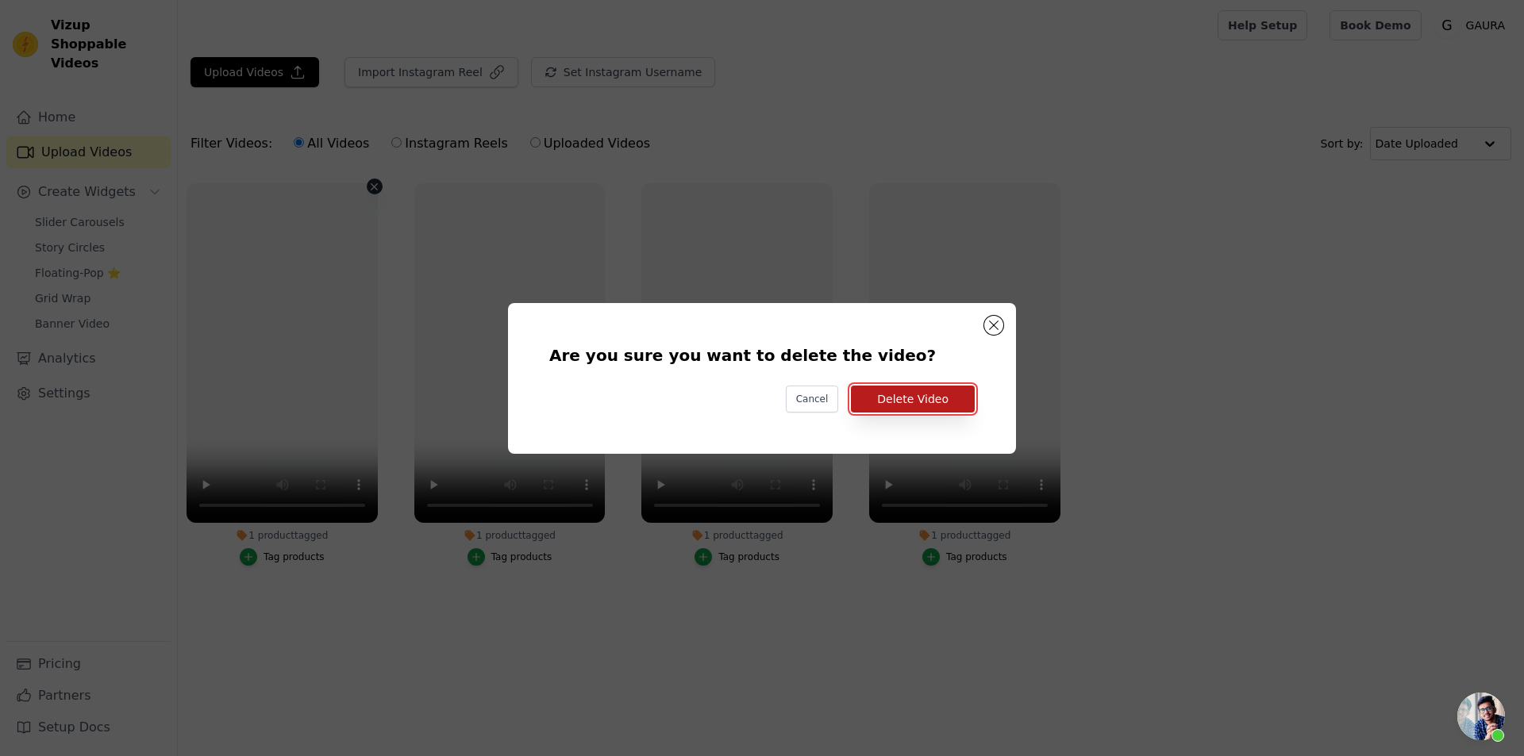
click at [940, 397] on button "Delete Video" at bounding box center [913, 399] width 124 height 27
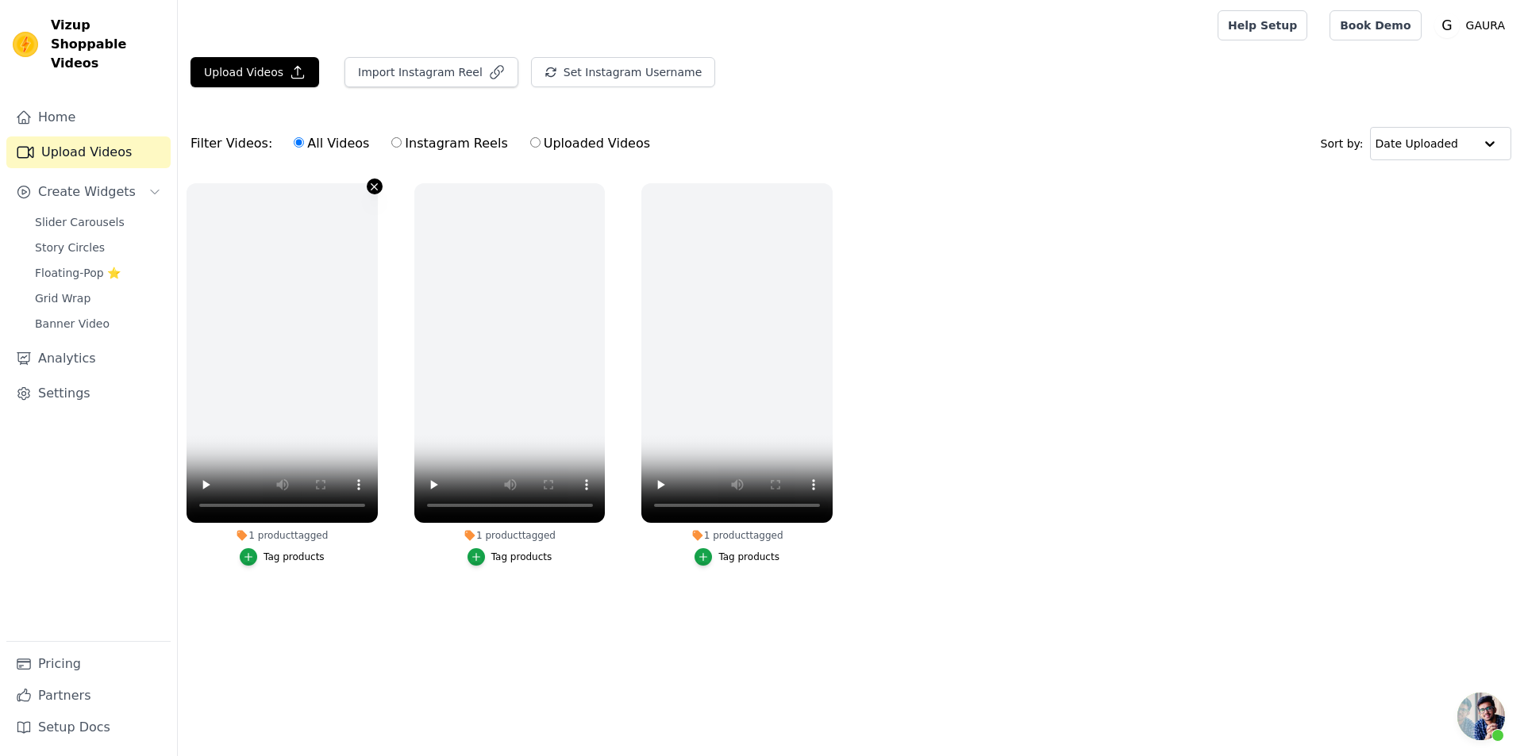
click at [372, 189] on icon "button" at bounding box center [374, 186] width 6 height 6
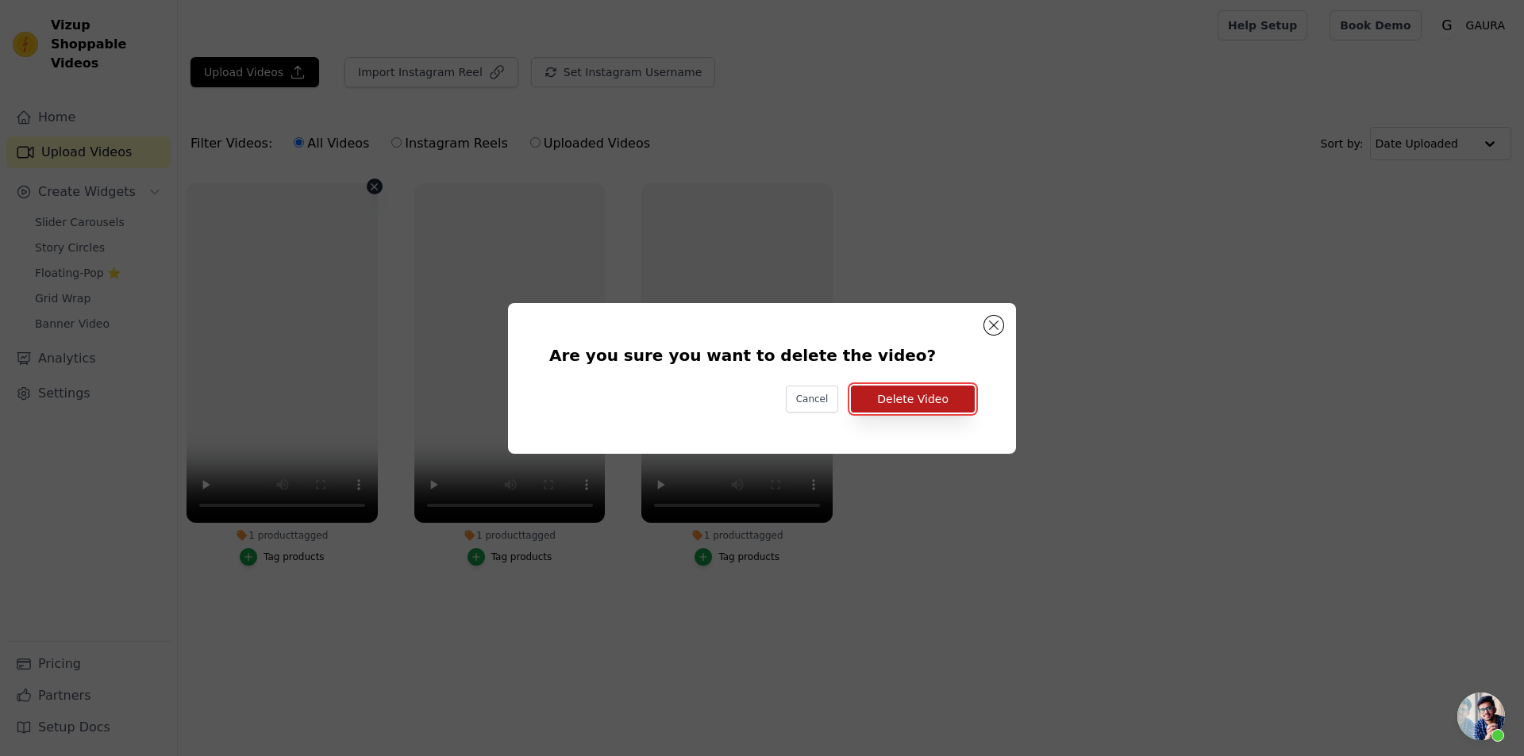
click at [890, 409] on button "Delete Video" at bounding box center [913, 399] width 124 height 27
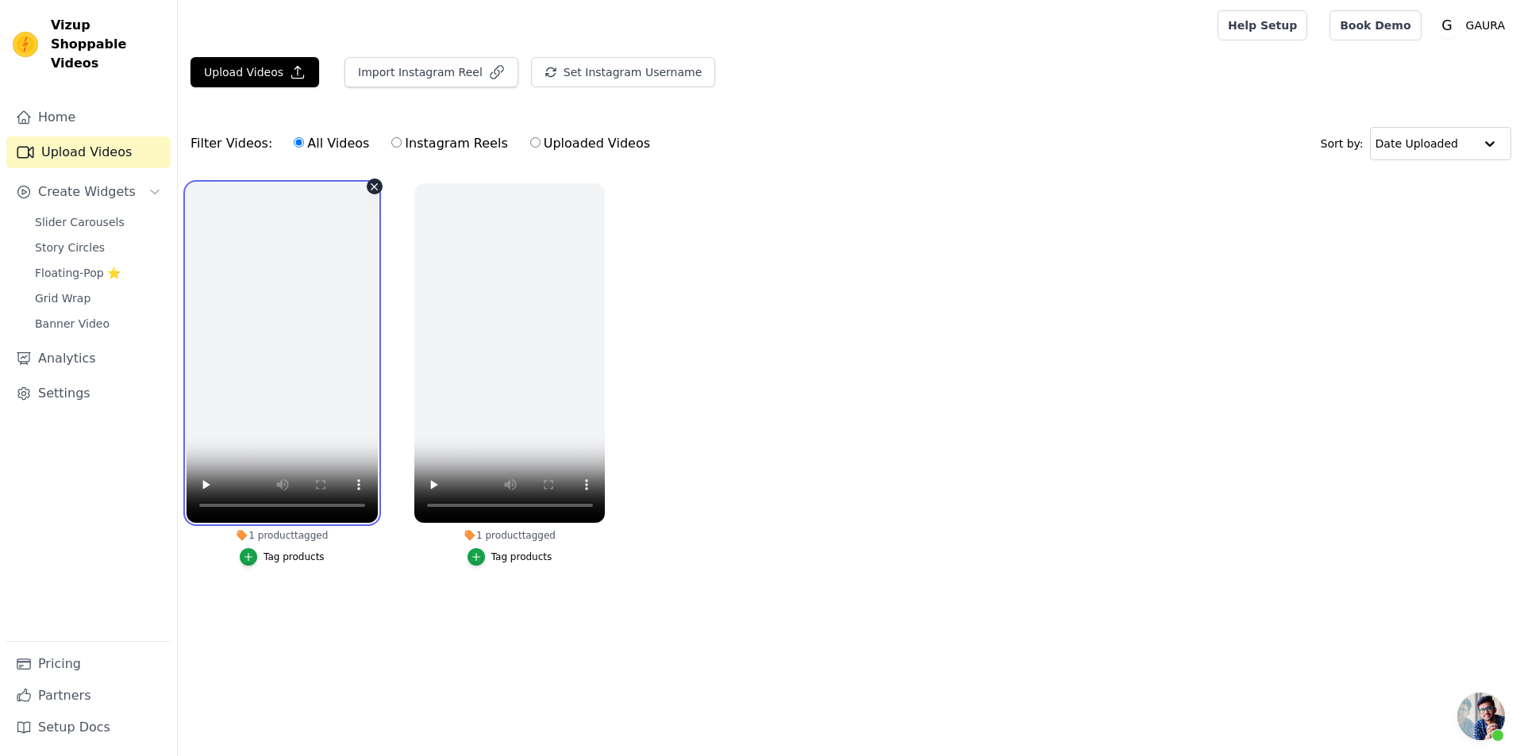
click at [375, 196] on video at bounding box center [282, 353] width 191 height 340
click at [375, 194] on button "1 product tagged Tag products" at bounding box center [375, 187] width 16 height 16
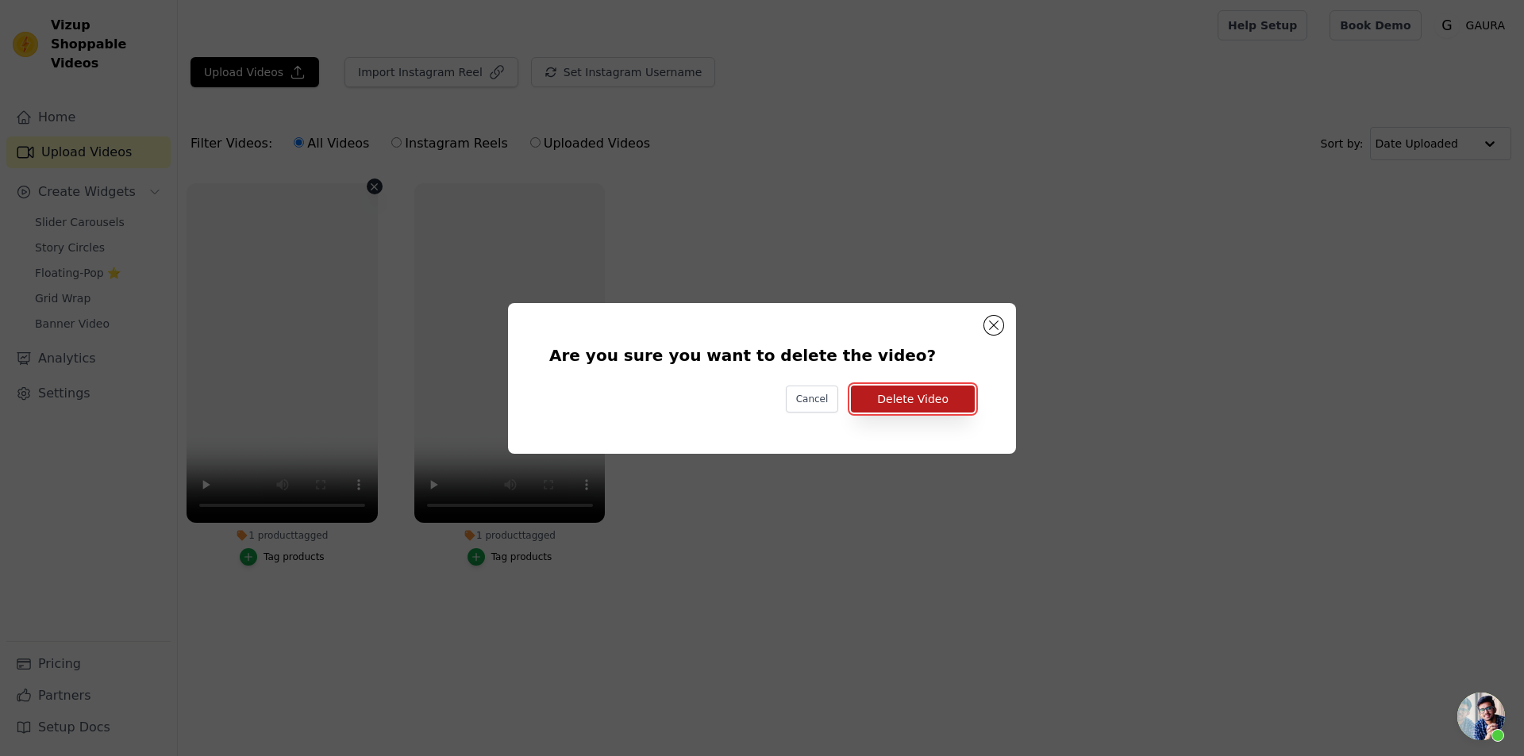
click at [871, 410] on button "Delete Video" at bounding box center [913, 399] width 124 height 27
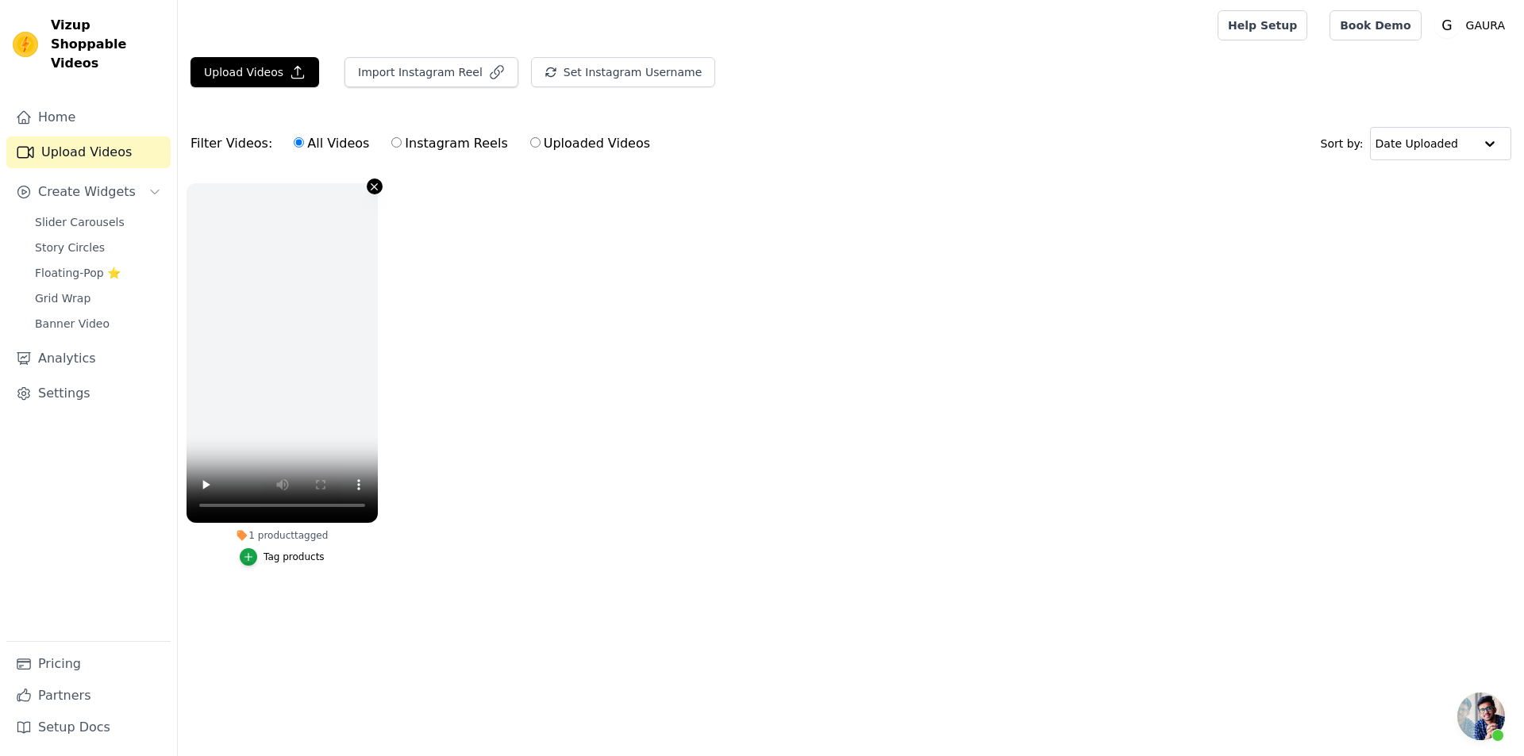
click at [375, 188] on icon "button" at bounding box center [374, 186] width 6 height 6
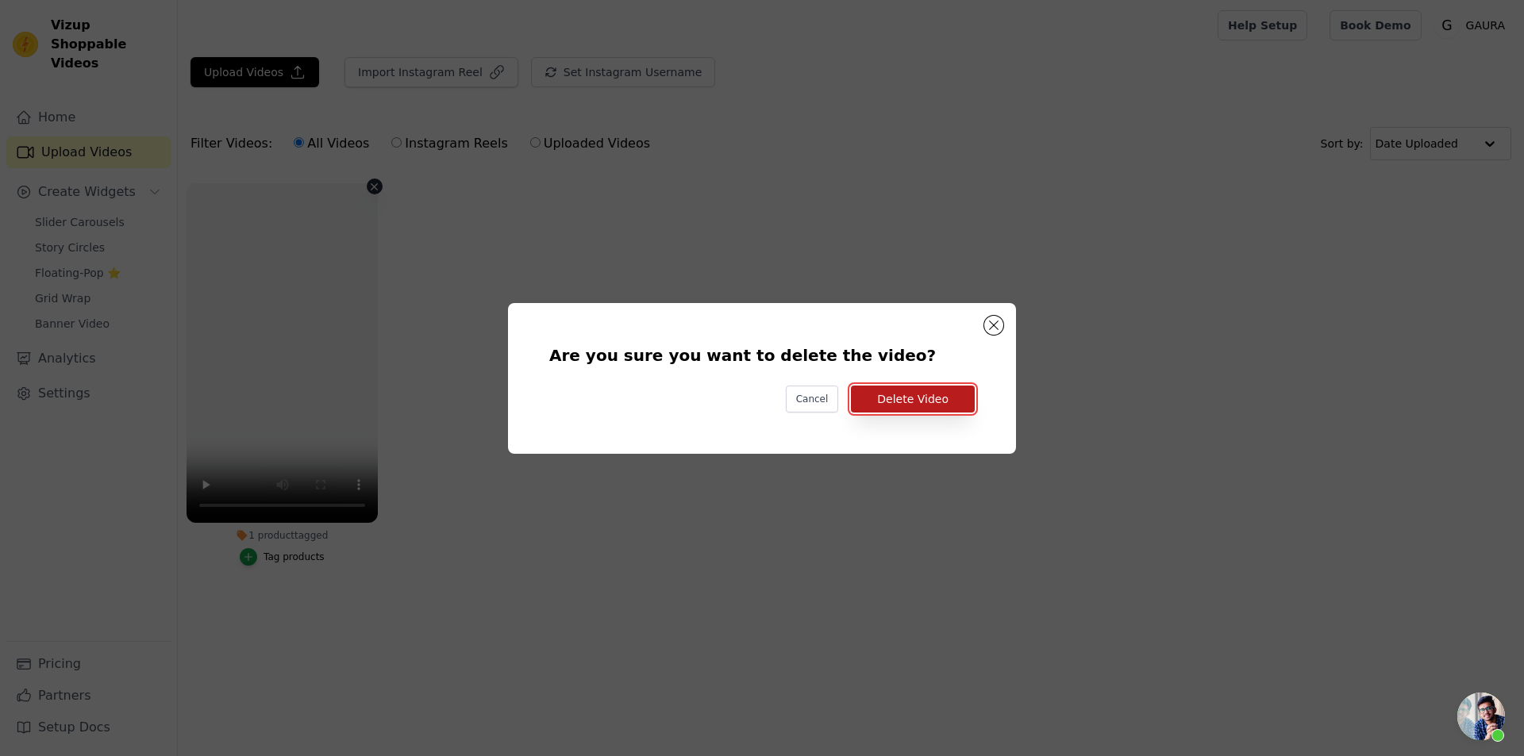
click at [901, 406] on button "Delete Video" at bounding box center [913, 399] width 124 height 27
